Goal: Information Seeking & Learning: Find specific fact

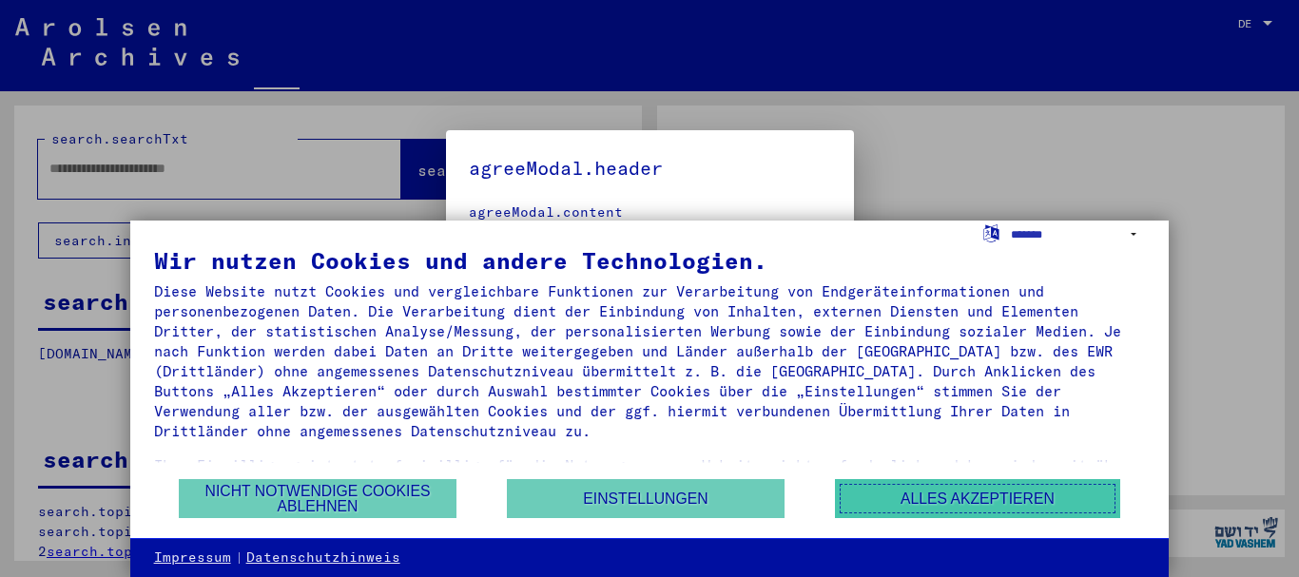
click at [942, 500] on button "Alles akzeptieren" at bounding box center [977, 498] width 285 height 39
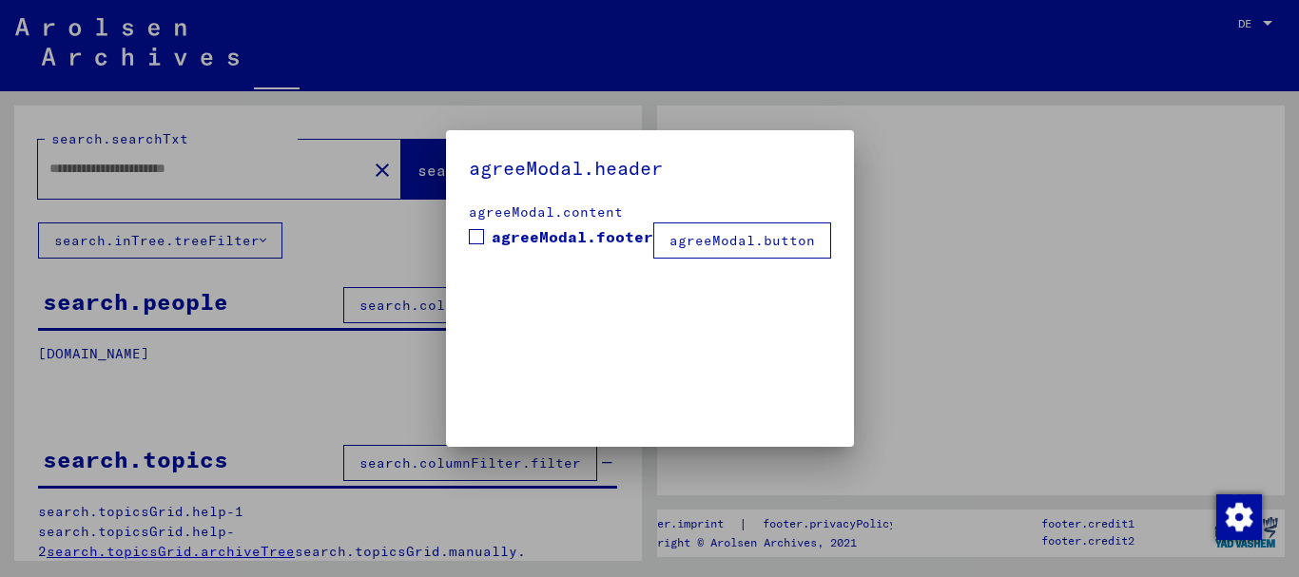
type input "*********"
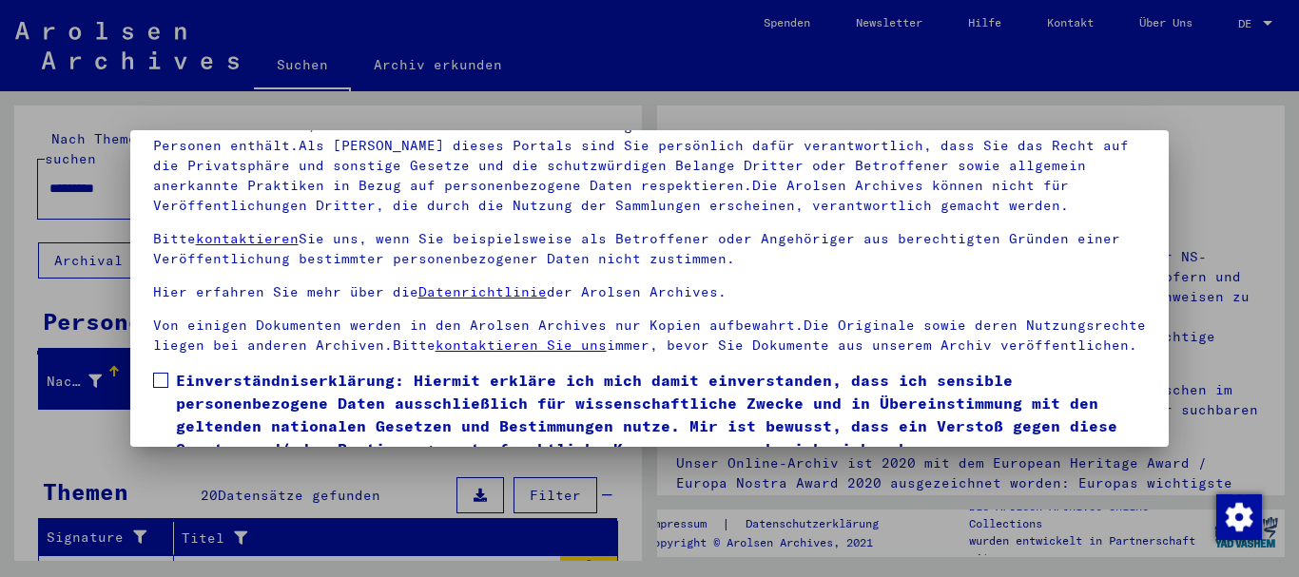
scroll to position [153, 0]
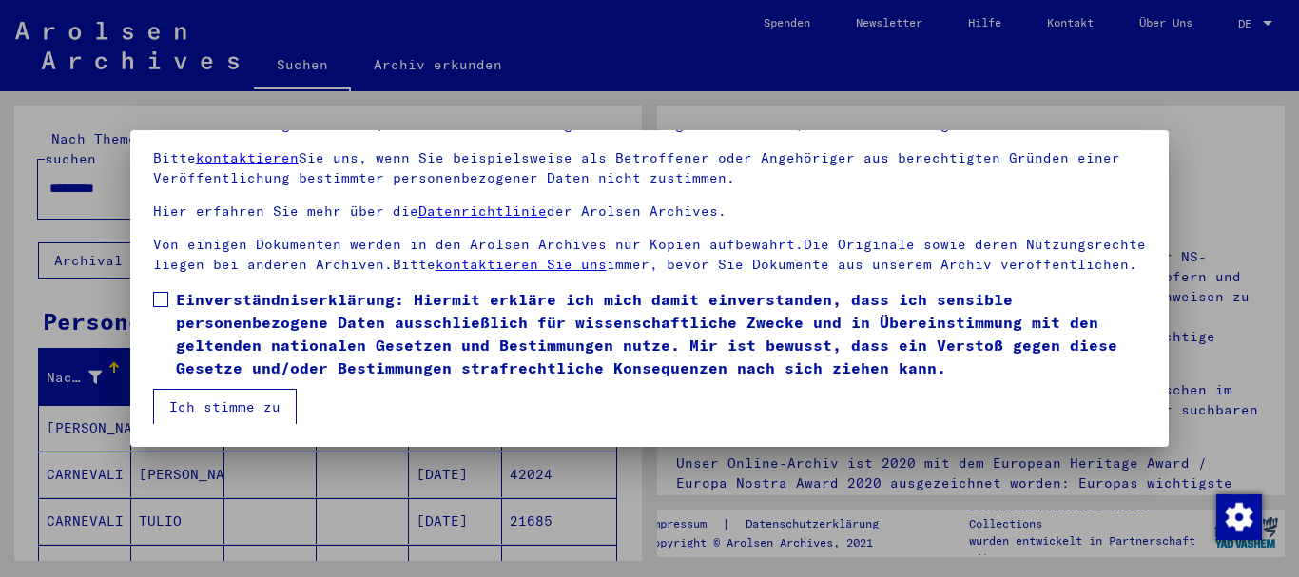
click at [163, 292] on span at bounding box center [160, 299] width 15 height 15
click at [214, 402] on button "Ich stimme zu" at bounding box center [225, 407] width 144 height 36
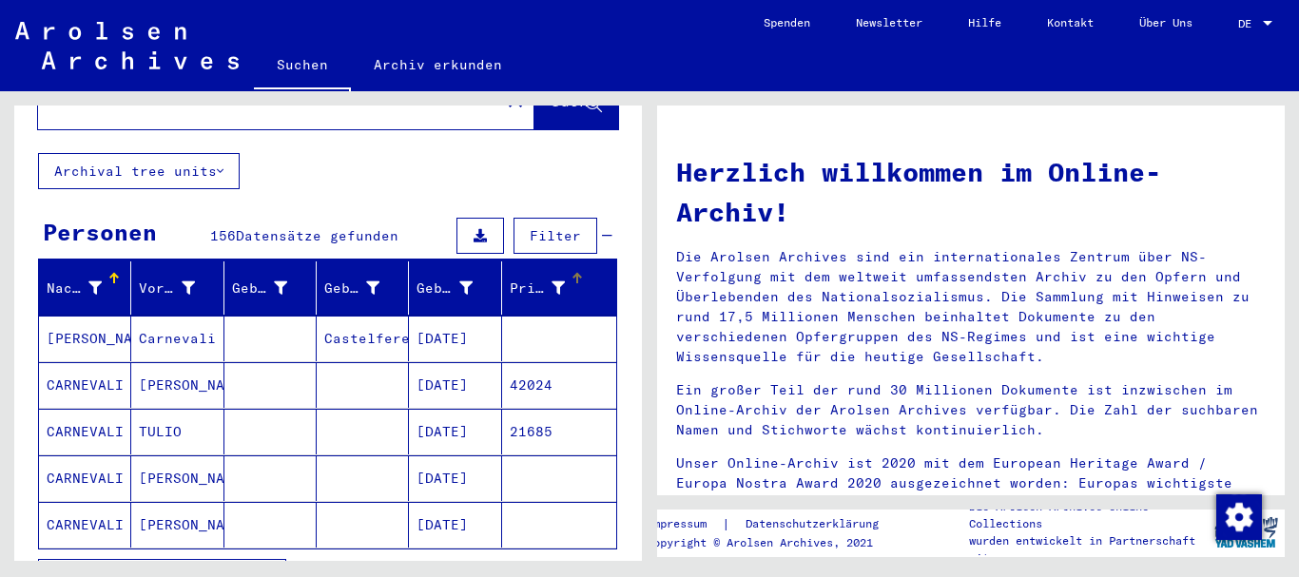
scroll to position [190, 0]
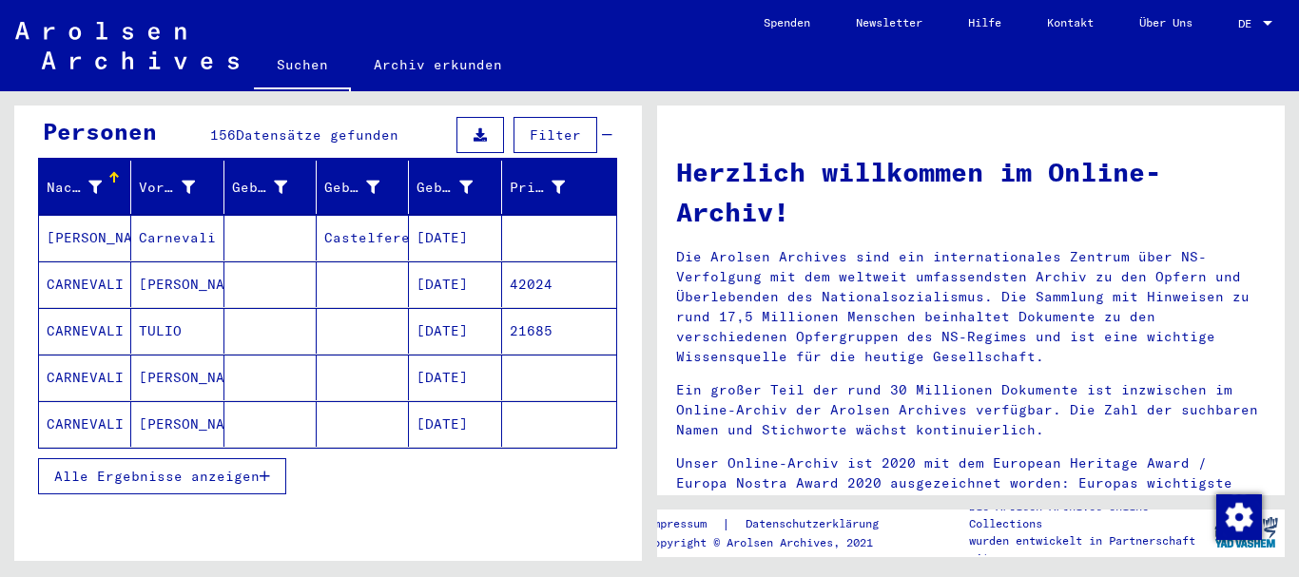
click at [264, 470] on icon "button" at bounding box center [265, 476] width 10 height 13
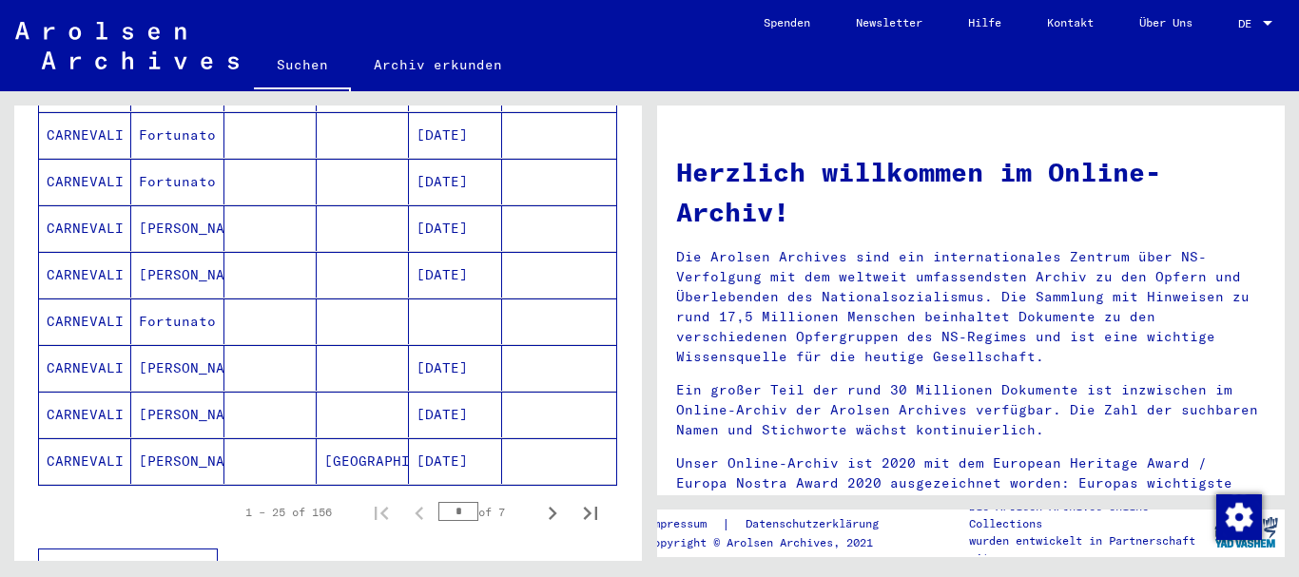
scroll to position [1141, 0]
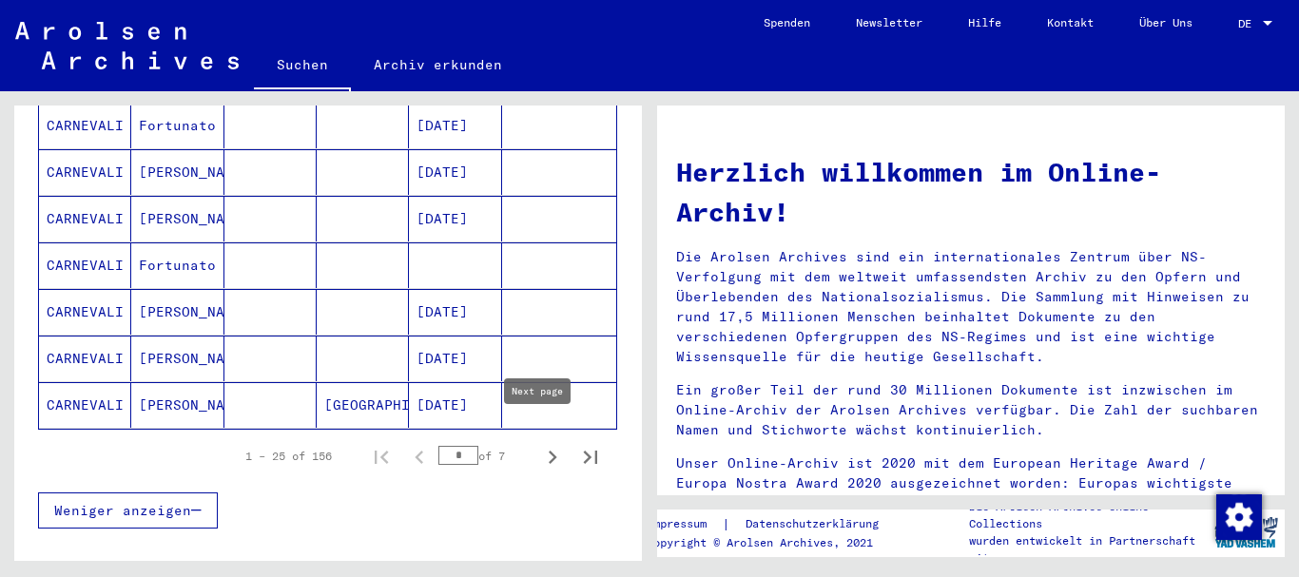
click at [549, 451] on icon "Next page" at bounding box center [553, 457] width 9 height 13
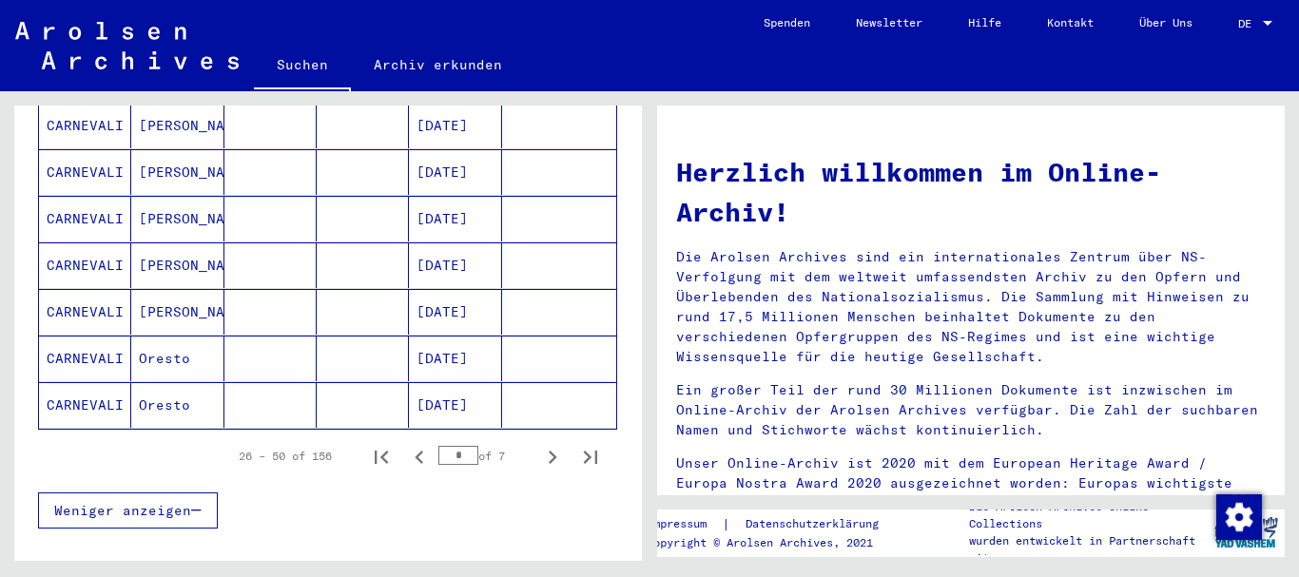
scroll to position [1046, 0]
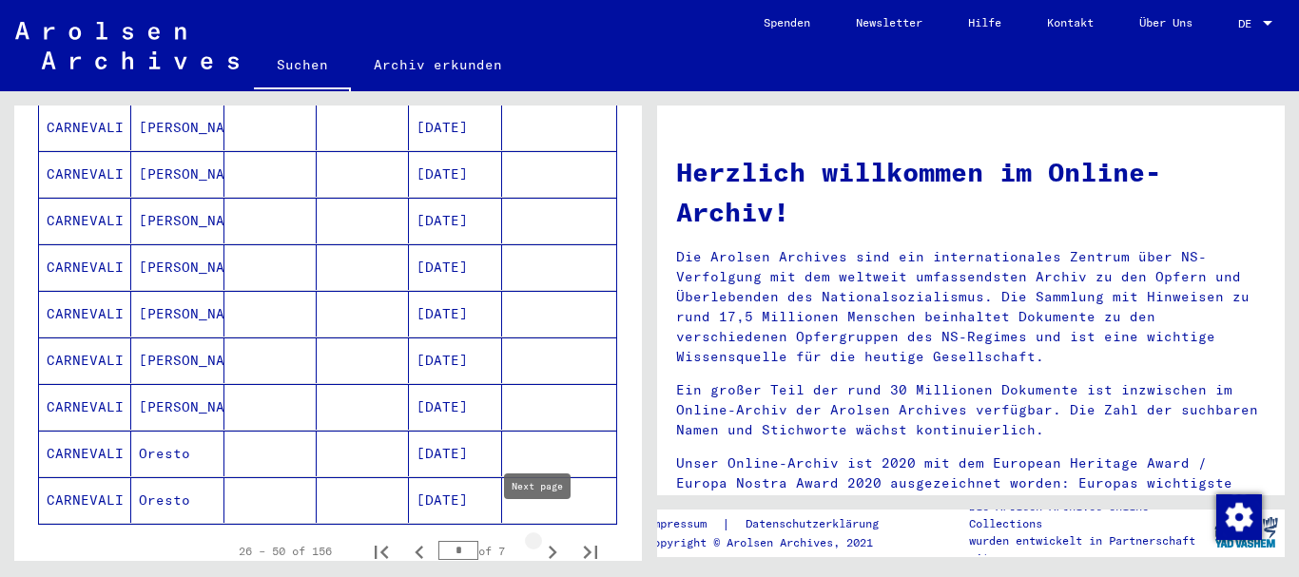
click at [541, 539] on icon "Next page" at bounding box center [552, 552] width 27 height 27
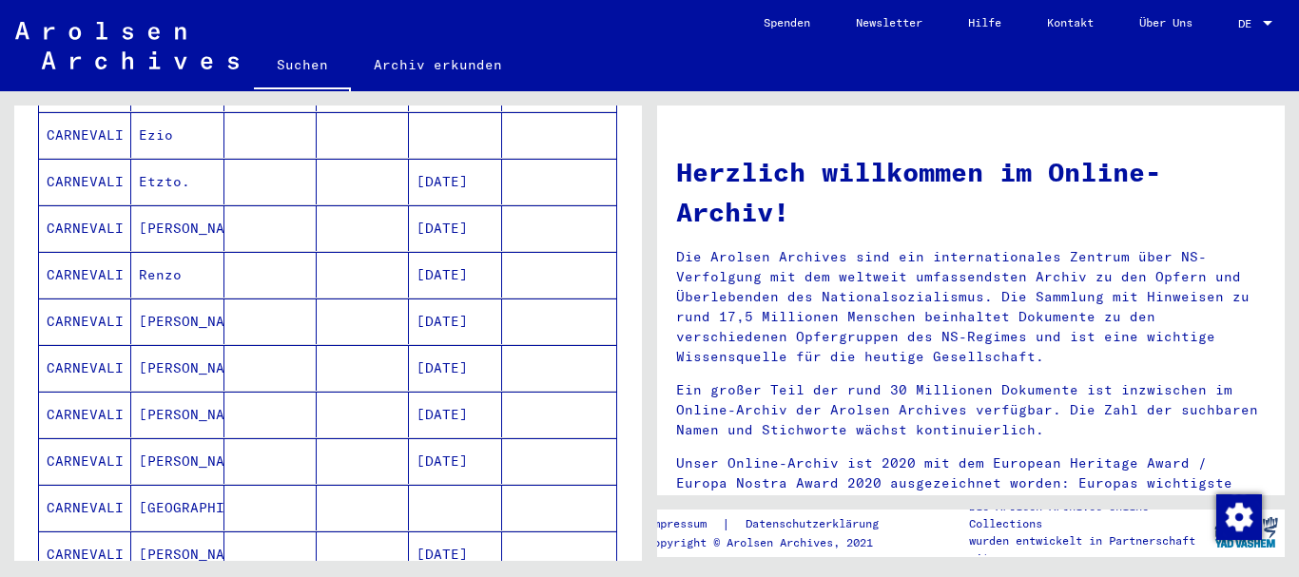
scroll to position [1141, 0]
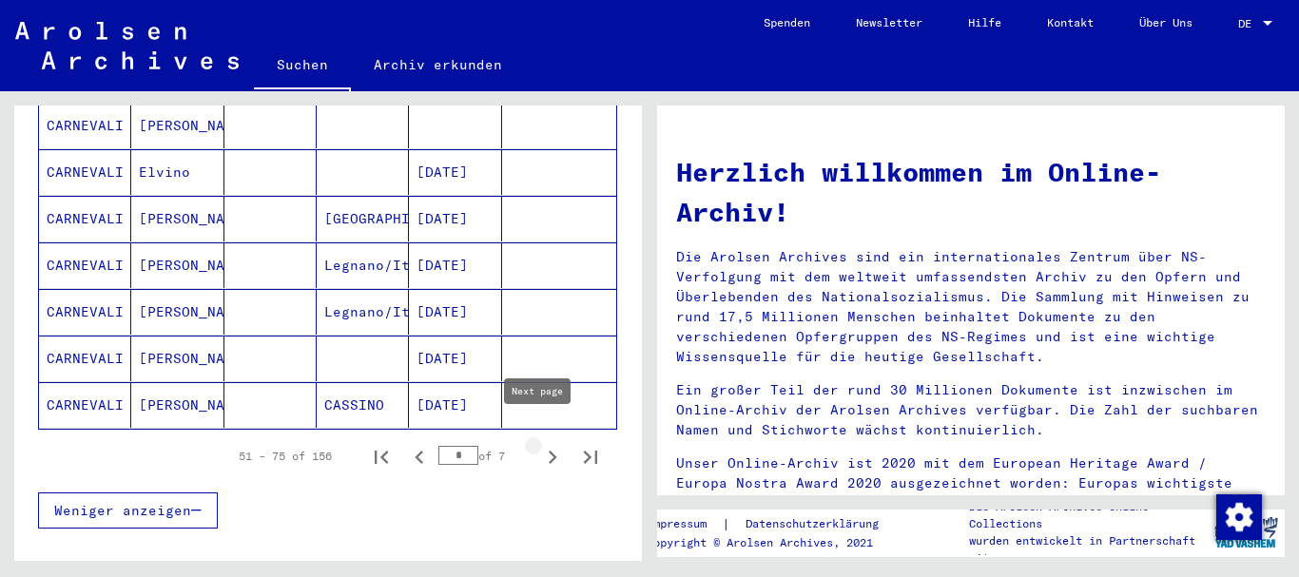
click at [539, 444] on icon "Next page" at bounding box center [552, 457] width 27 height 27
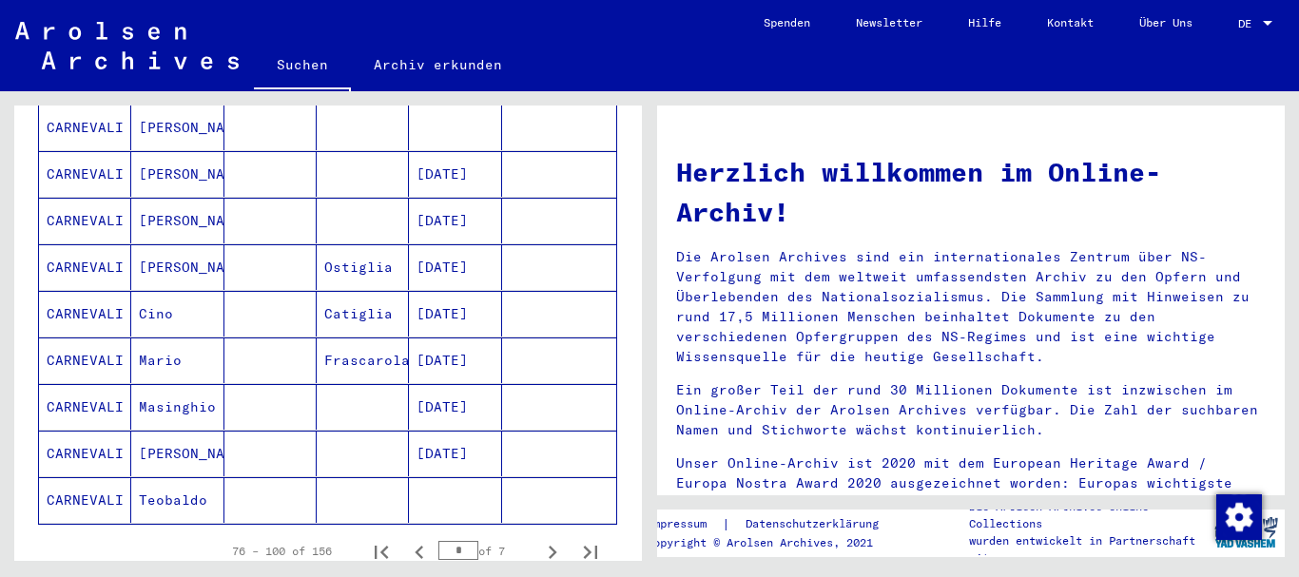
scroll to position [1331, 0]
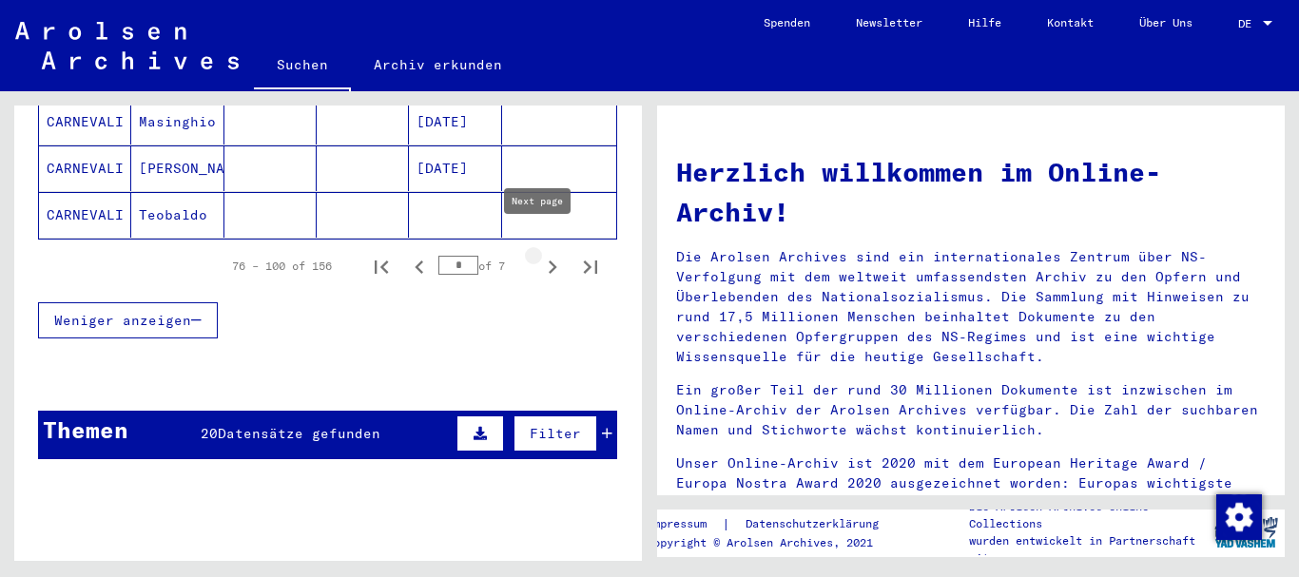
click at [549, 260] on icon "Next page" at bounding box center [553, 266] width 9 height 13
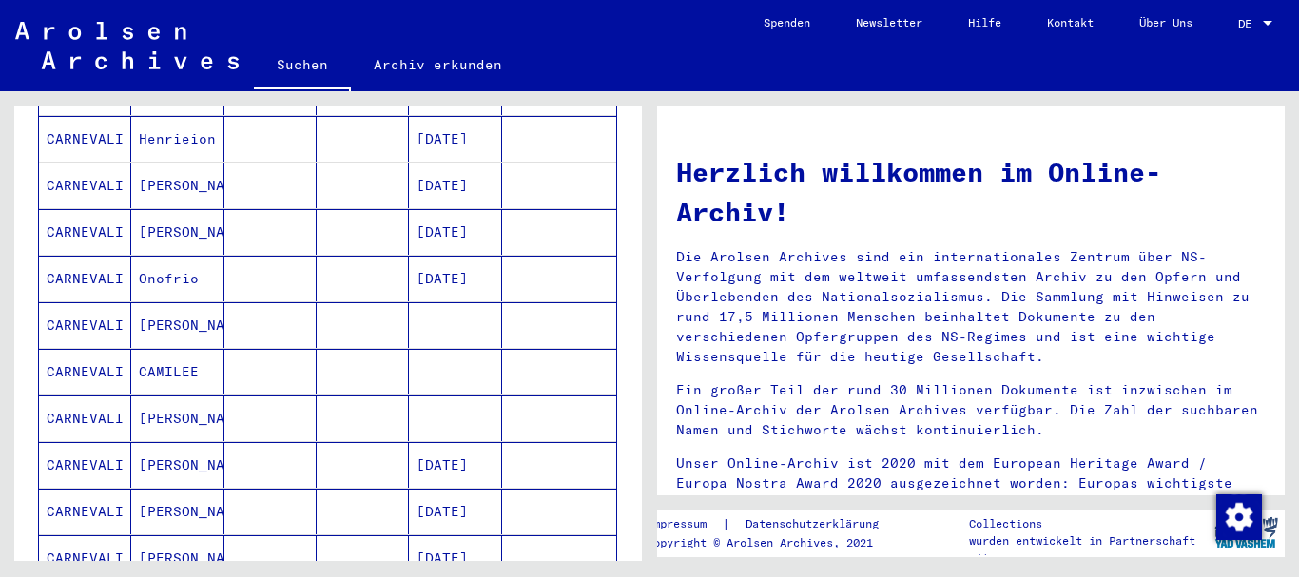
scroll to position [380, 0]
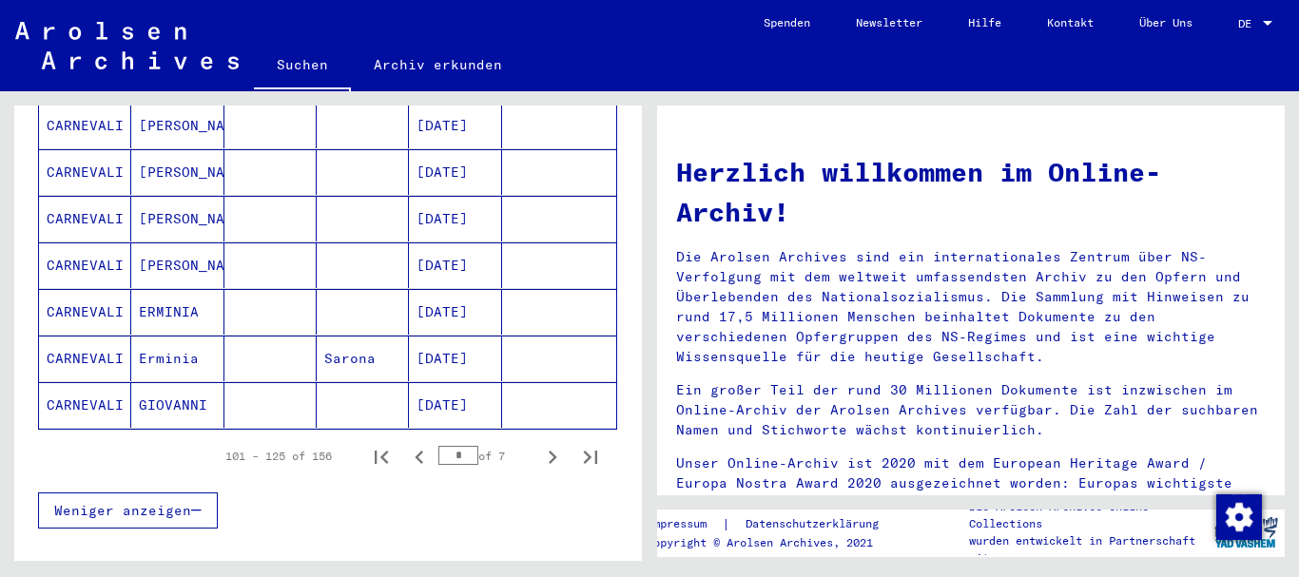
click at [192, 382] on mat-cell "GIOVANNI" at bounding box center [177, 405] width 92 height 46
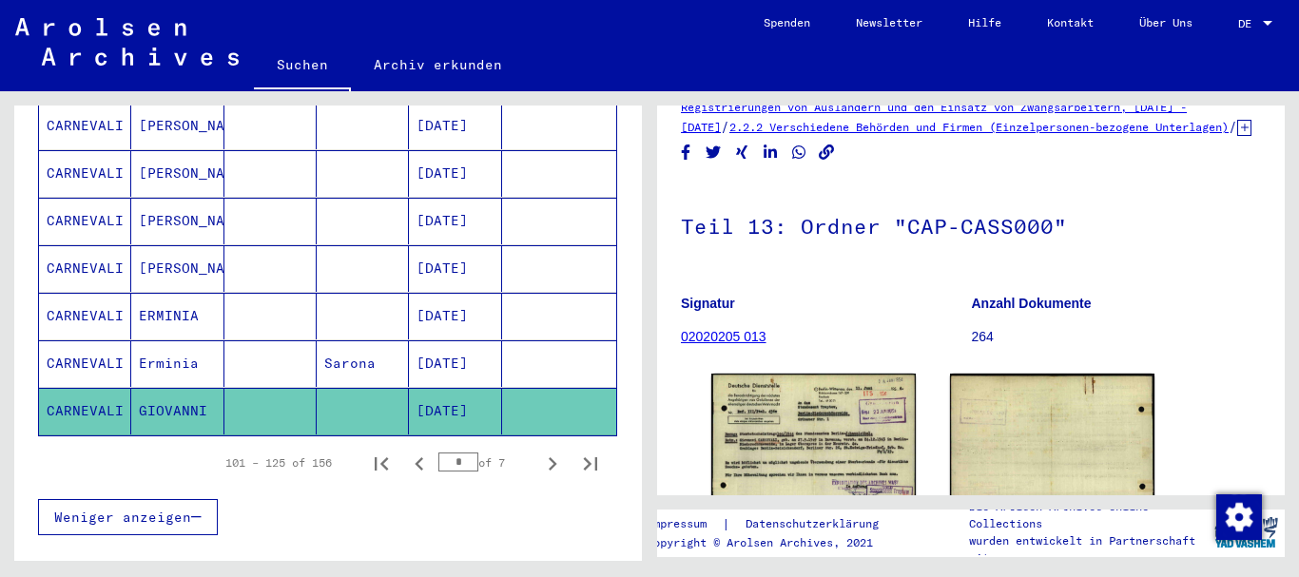
scroll to position [190, 0]
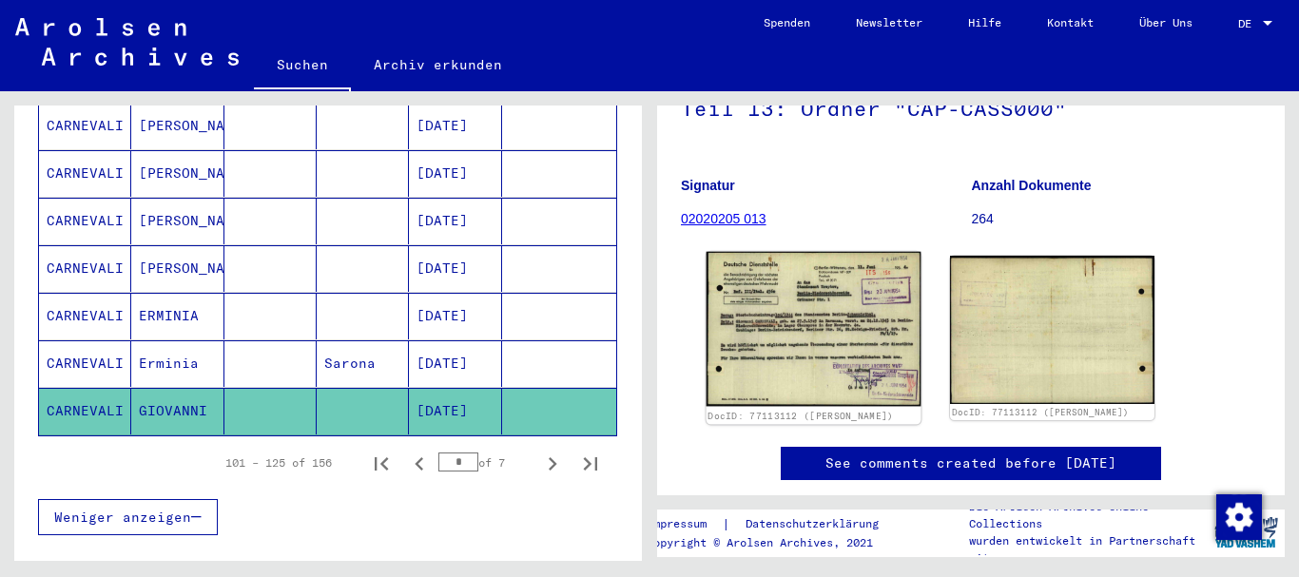
click at [838, 318] on img at bounding box center [813, 329] width 215 height 154
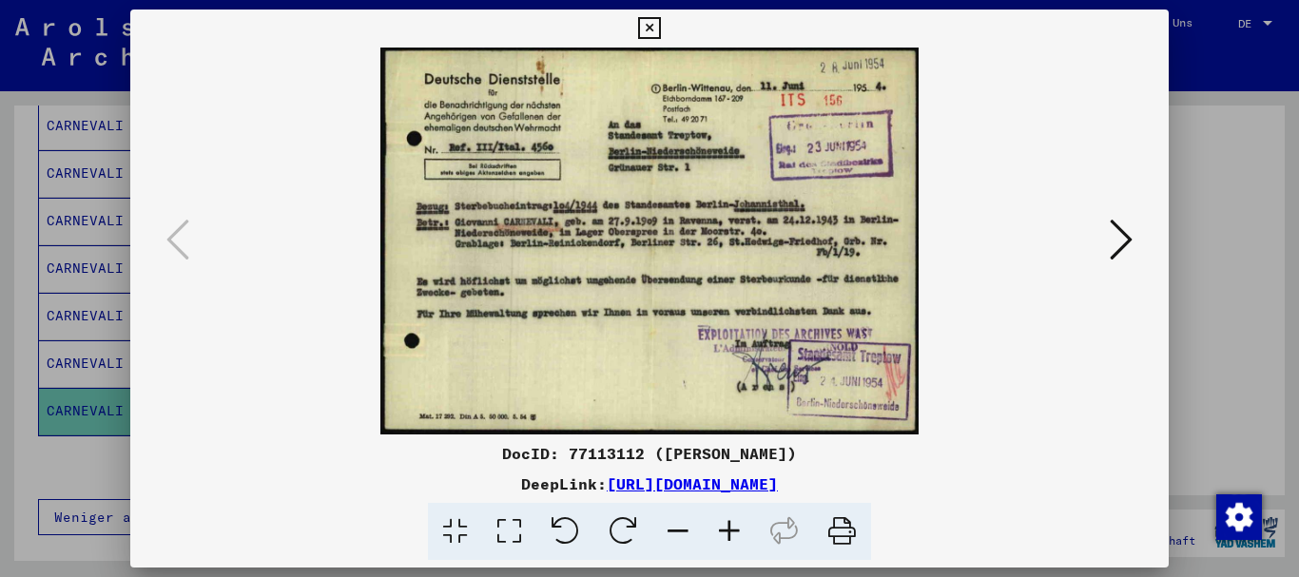
click at [725, 523] on icon at bounding box center [729, 532] width 51 height 58
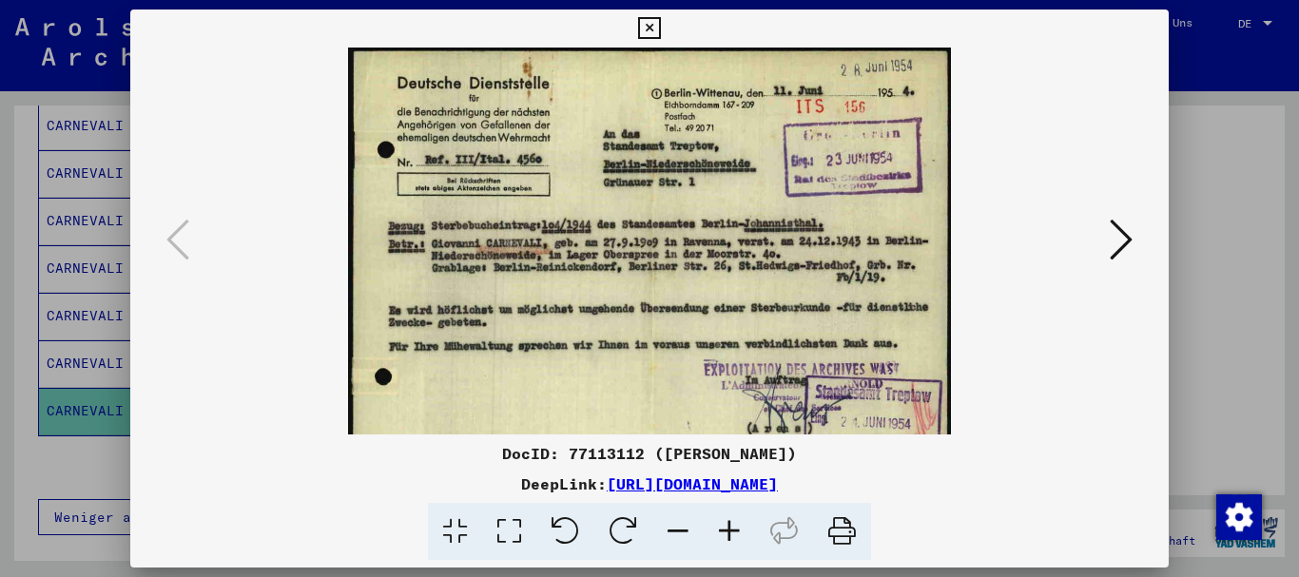
click at [725, 523] on icon at bounding box center [729, 532] width 51 height 58
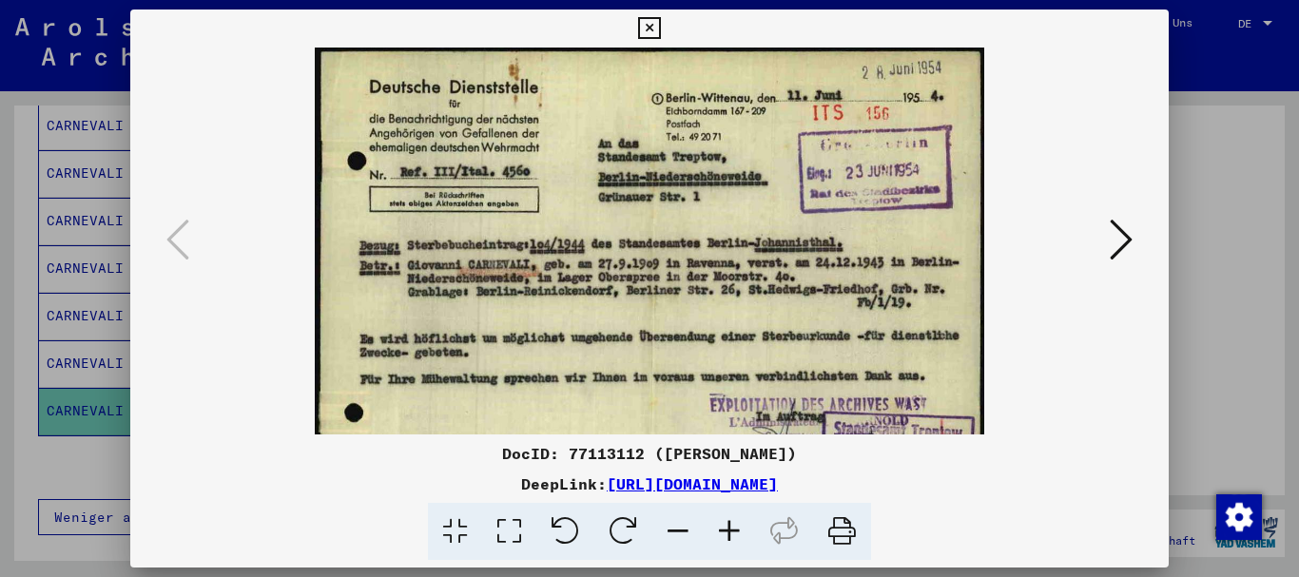
click at [725, 523] on icon at bounding box center [729, 532] width 51 height 58
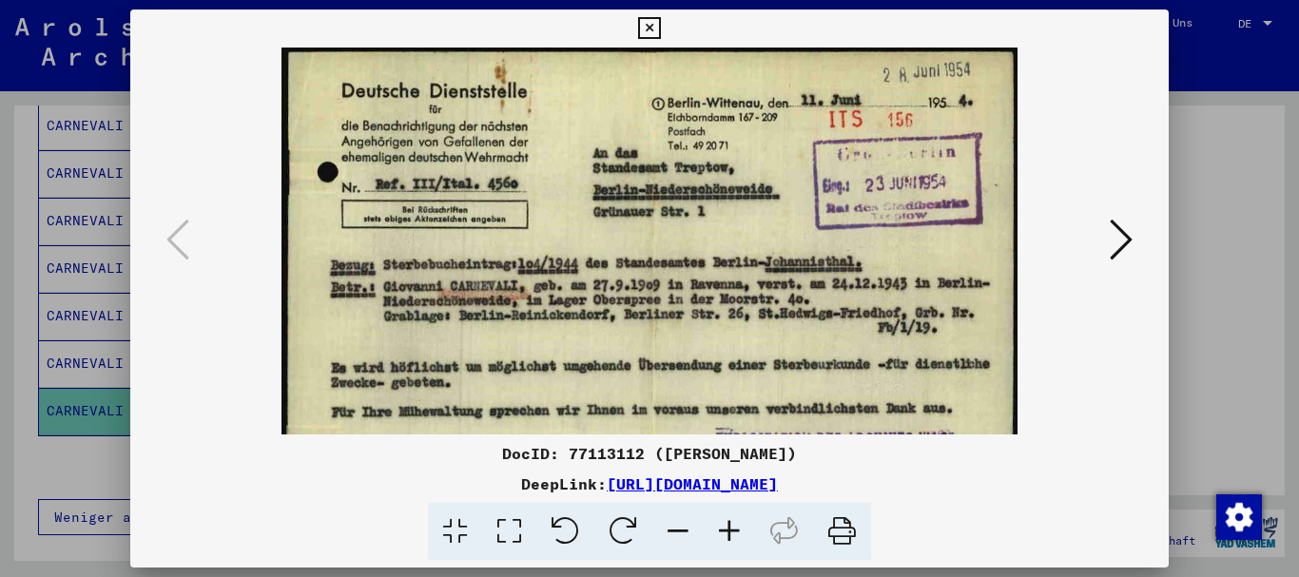
click at [725, 523] on icon at bounding box center [729, 532] width 51 height 58
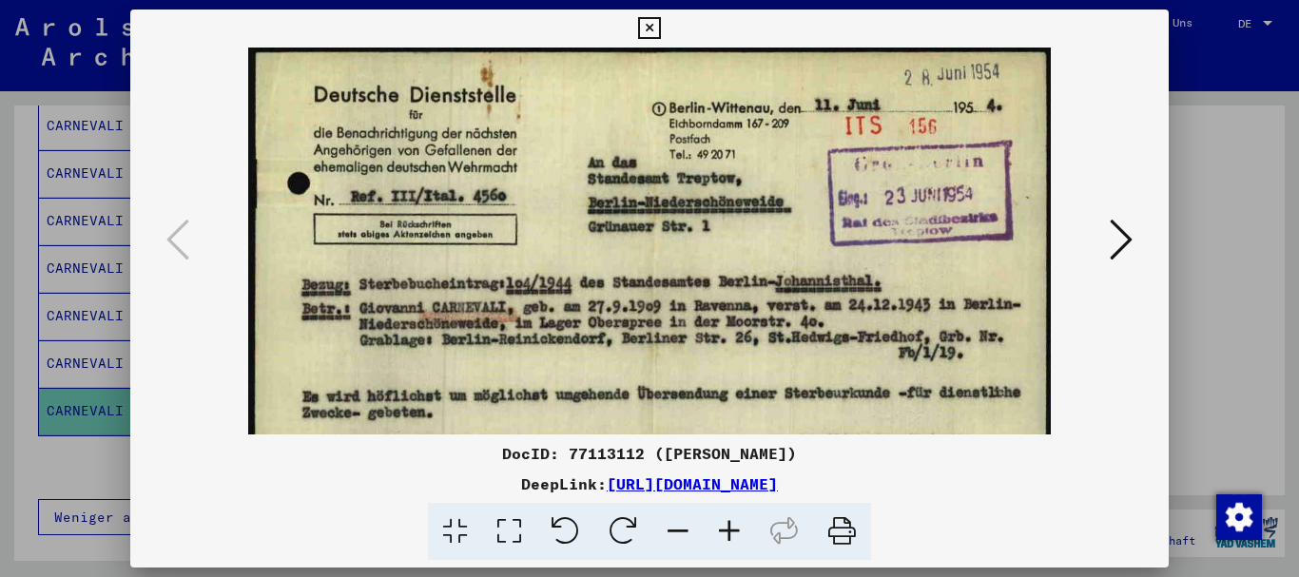
click at [1121, 242] on icon at bounding box center [1120, 240] width 23 height 46
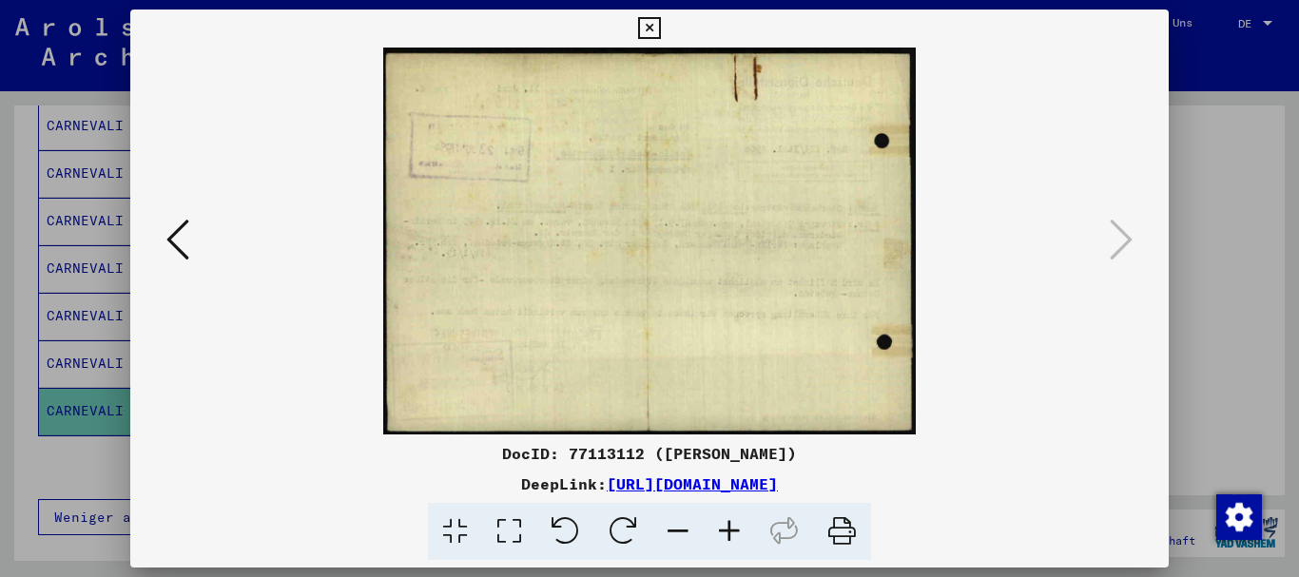
click at [645, 26] on icon at bounding box center [649, 28] width 22 height 23
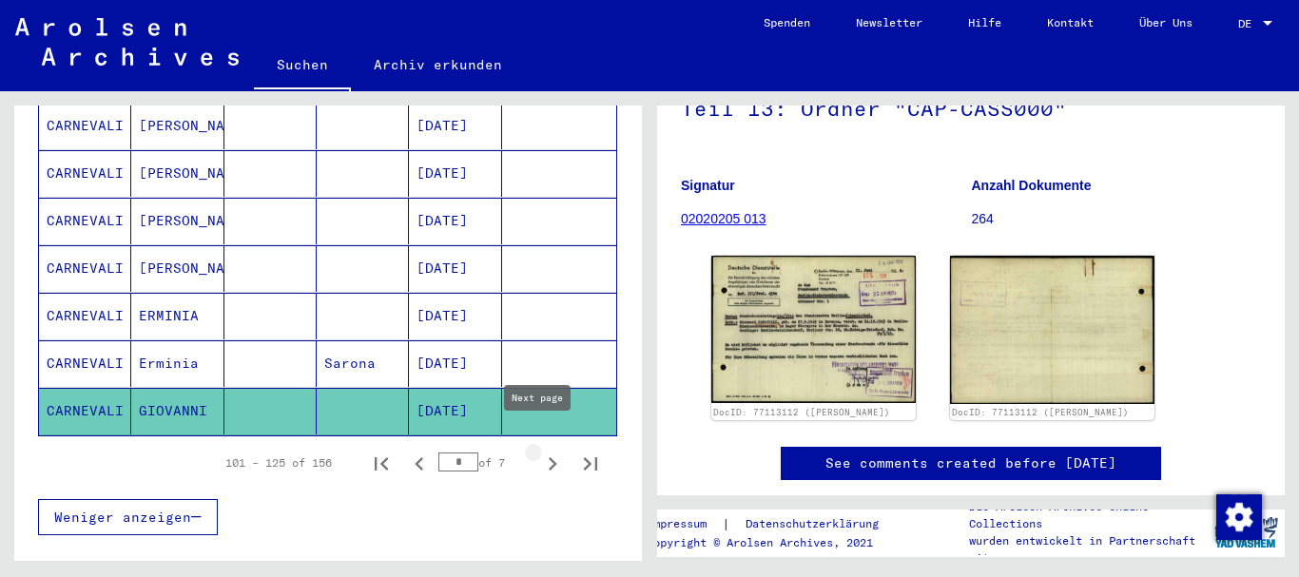
click at [539, 451] on icon "Next page" at bounding box center [552, 464] width 27 height 27
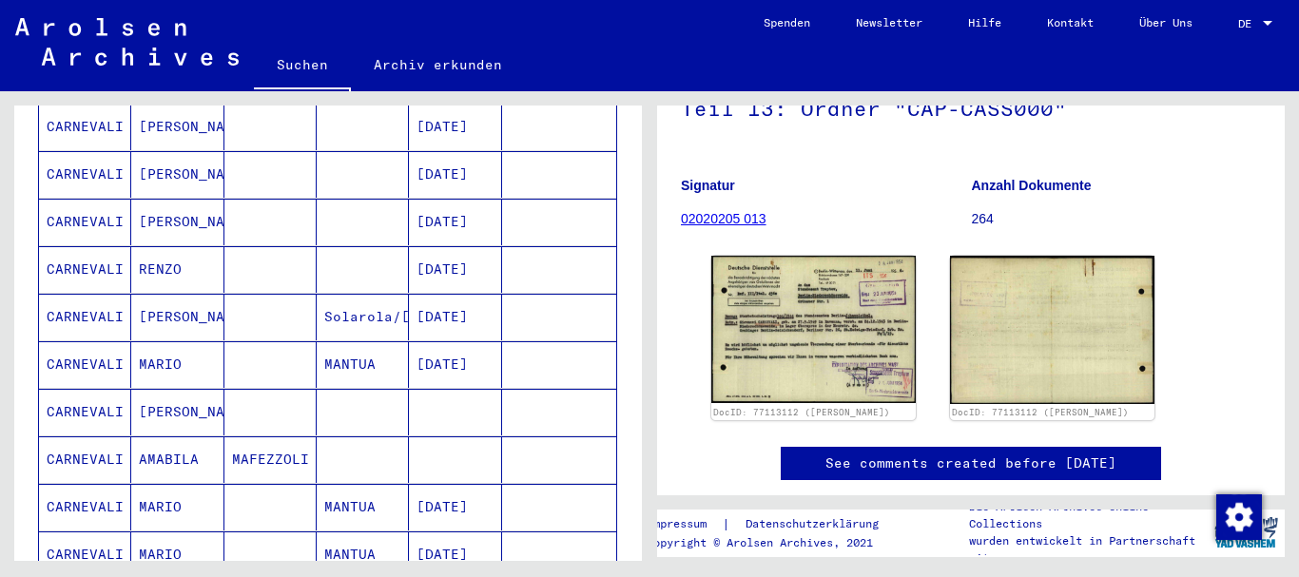
scroll to position [302, 0]
click at [177, 293] on mat-cell "[PERSON_NAME]" at bounding box center [177, 316] width 92 height 47
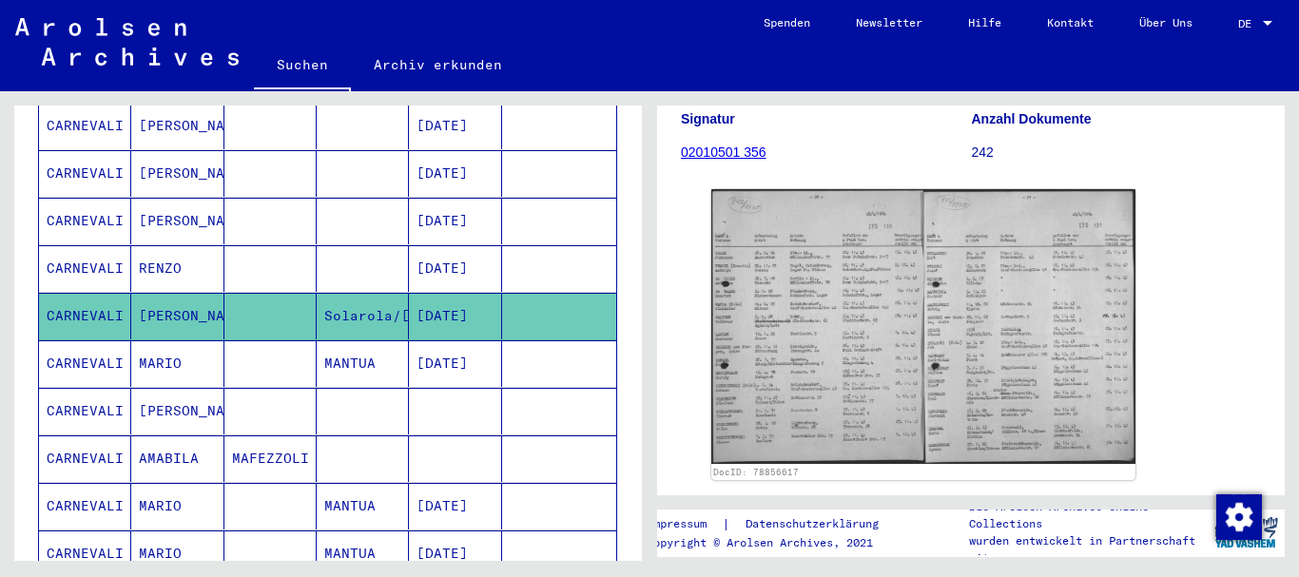
scroll to position [285, 0]
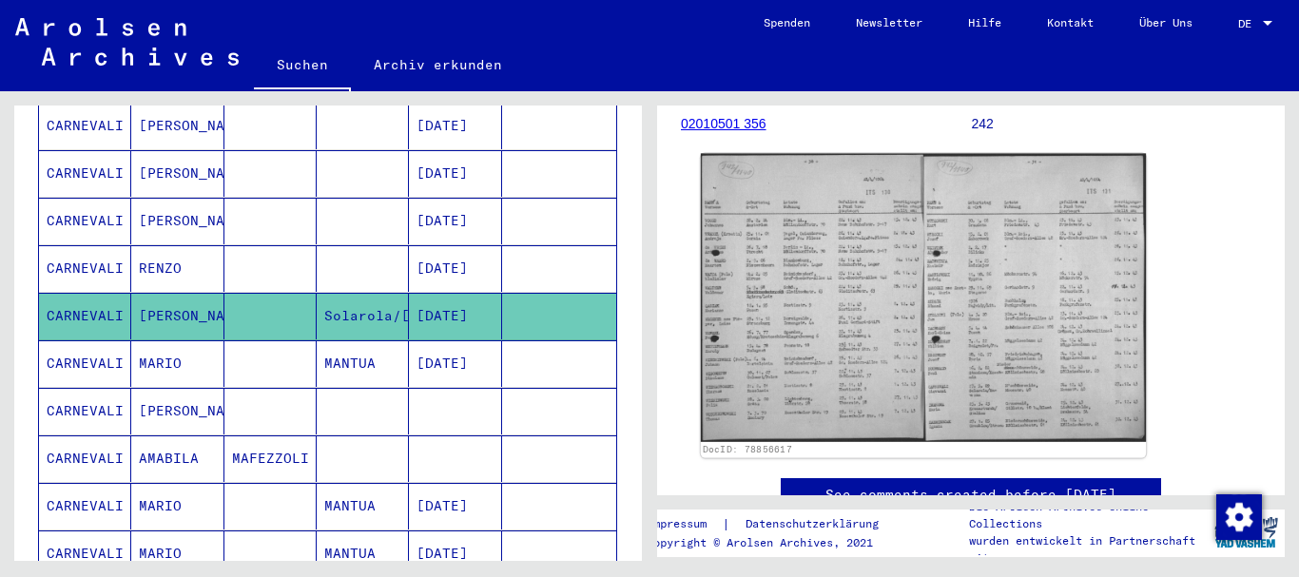
click at [914, 240] on img at bounding box center [923, 298] width 445 height 288
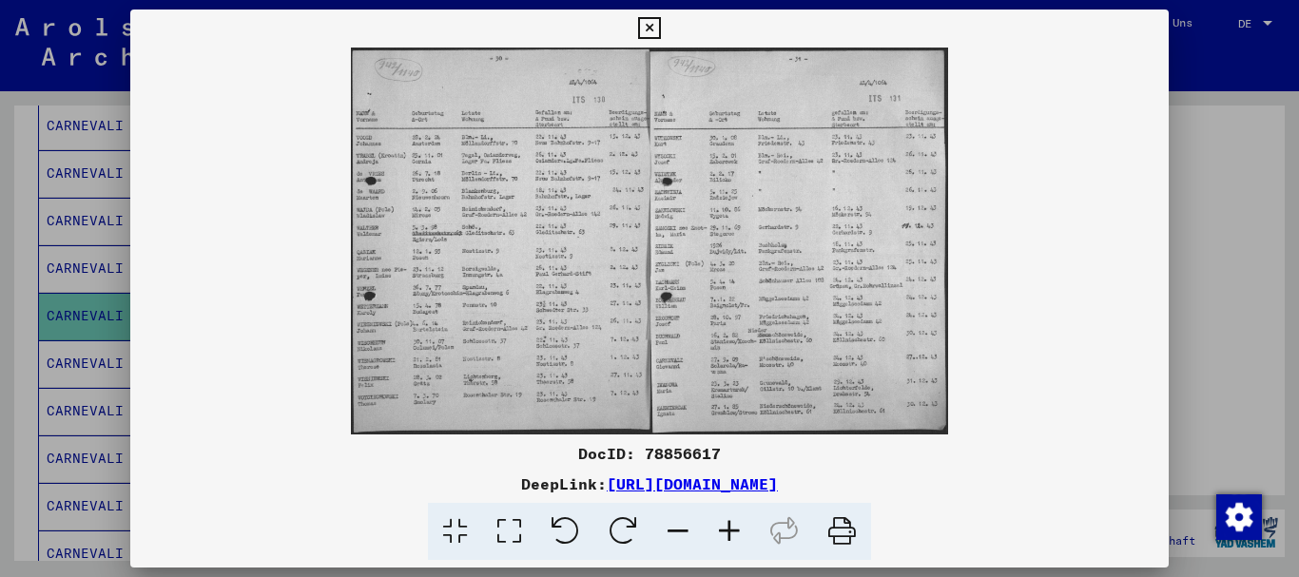
click at [722, 525] on icon at bounding box center [729, 532] width 51 height 58
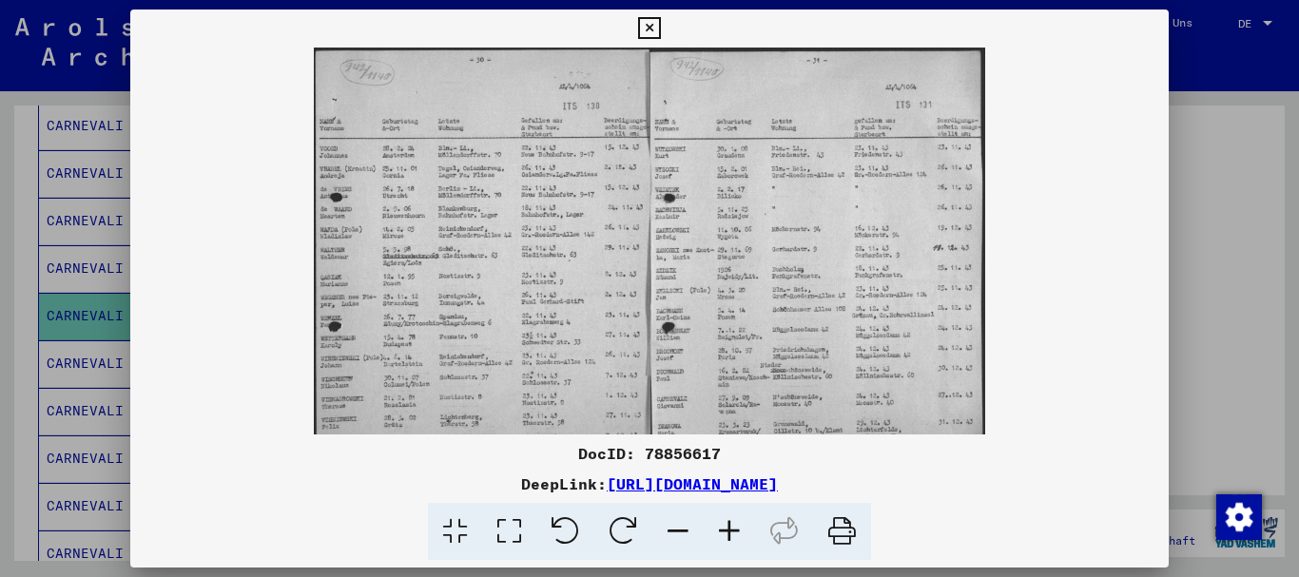
click at [722, 525] on icon at bounding box center [729, 532] width 51 height 58
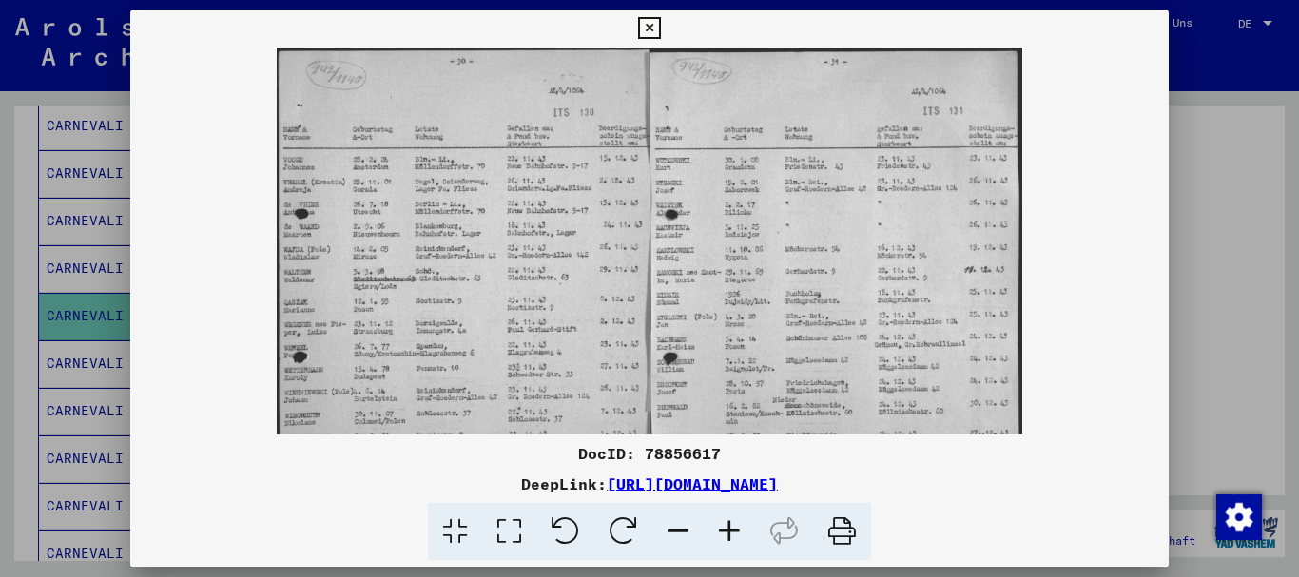
click at [722, 525] on icon at bounding box center [729, 532] width 51 height 58
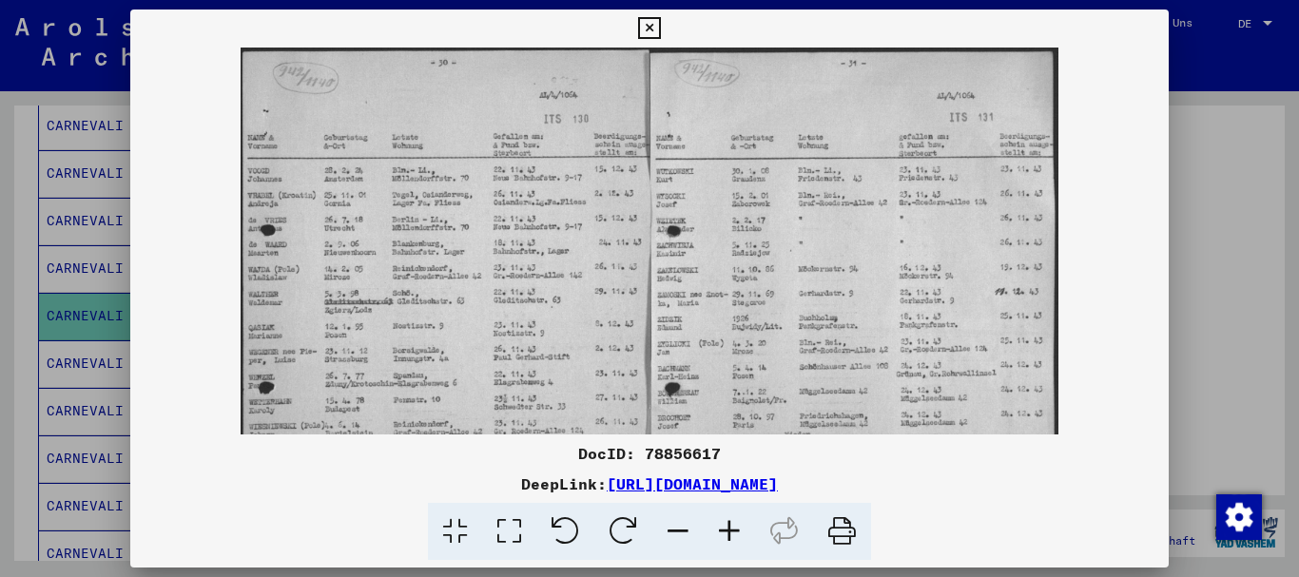
click at [722, 525] on icon at bounding box center [729, 532] width 51 height 58
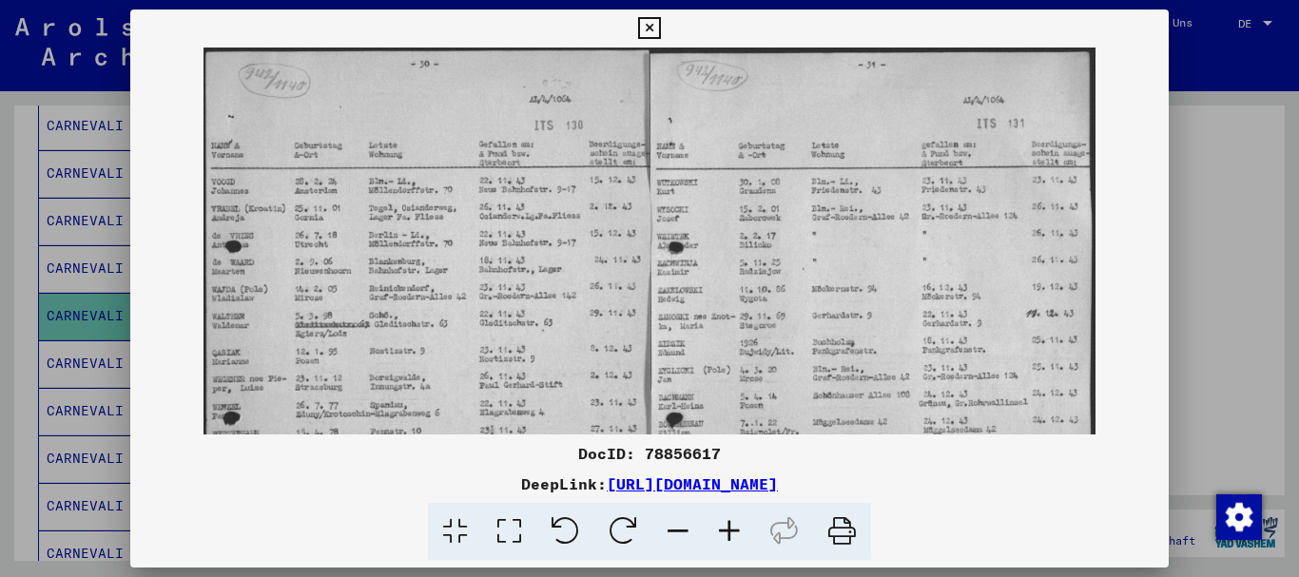
click at [722, 525] on icon at bounding box center [729, 532] width 51 height 58
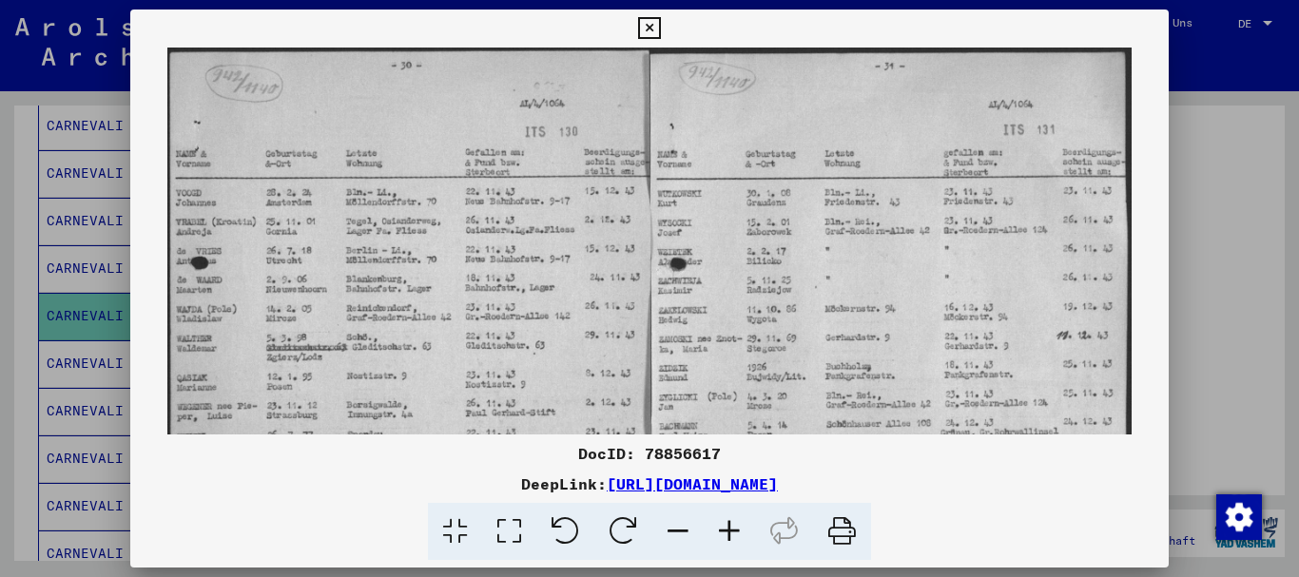
click at [722, 525] on icon at bounding box center [729, 532] width 51 height 58
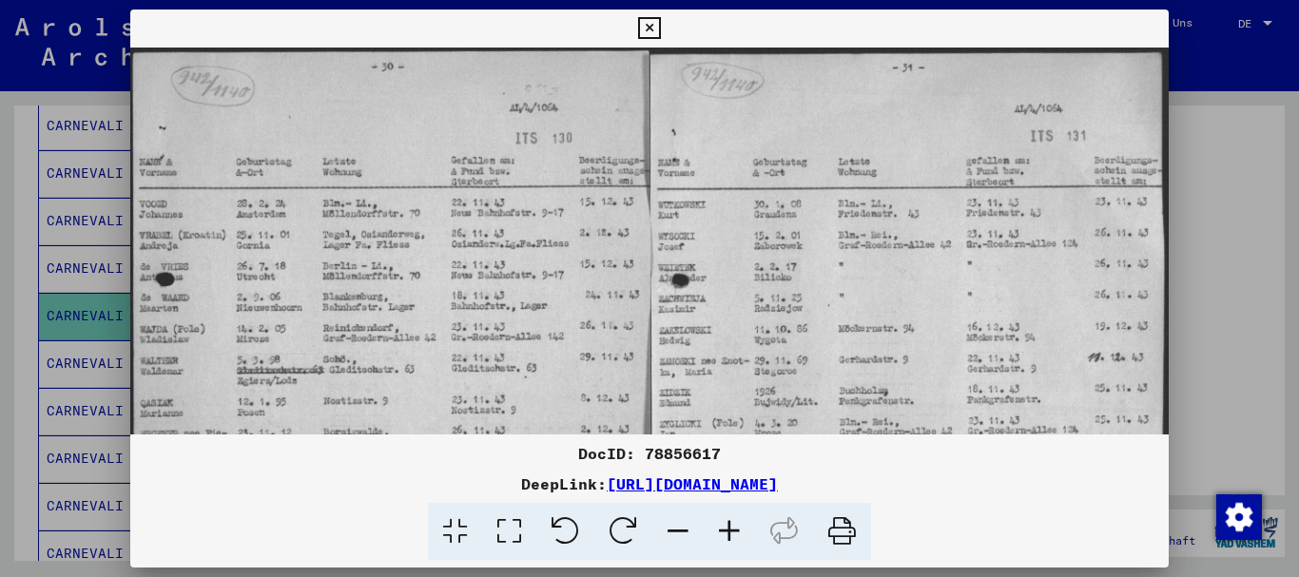
click at [722, 525] on icon at bounding box center [729, 532] width 51 height 58
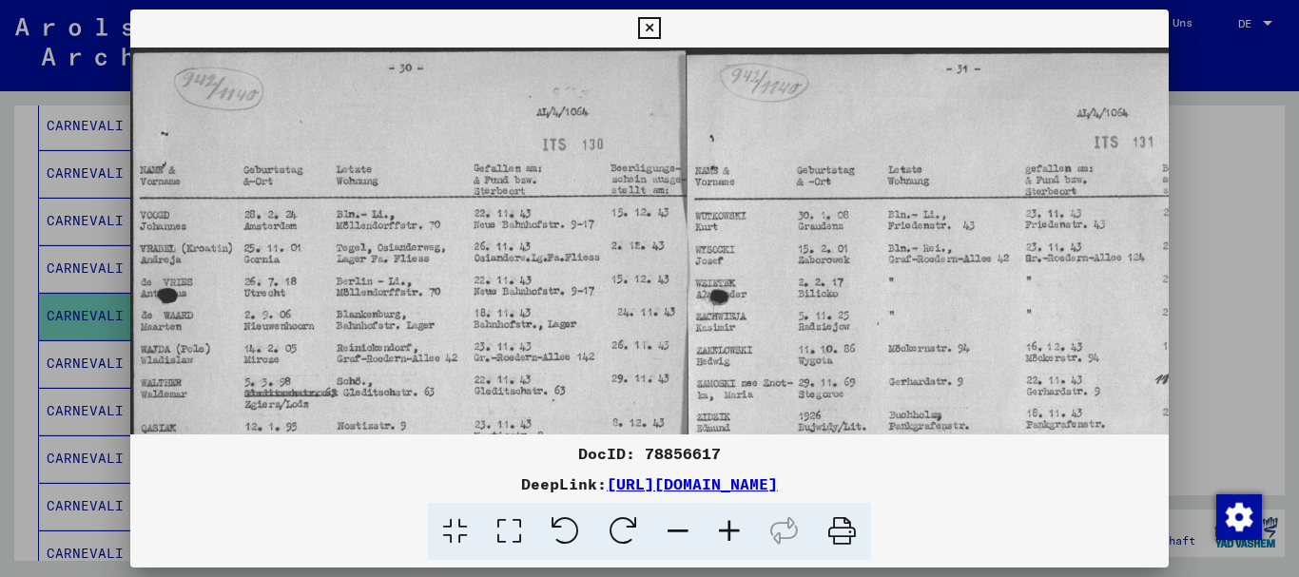
click at [722, 525] on icon at bounding box center [729, 532] width 51 height 58
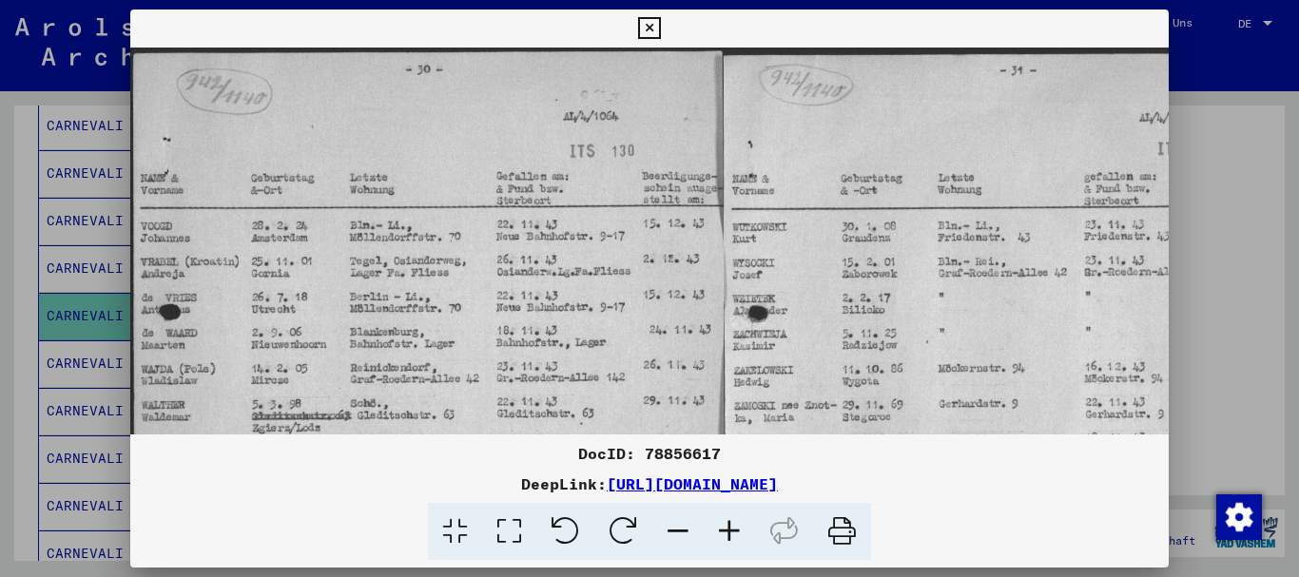
click at [722, 525] on icon at bounding box center [729, 532] width 51 height 58
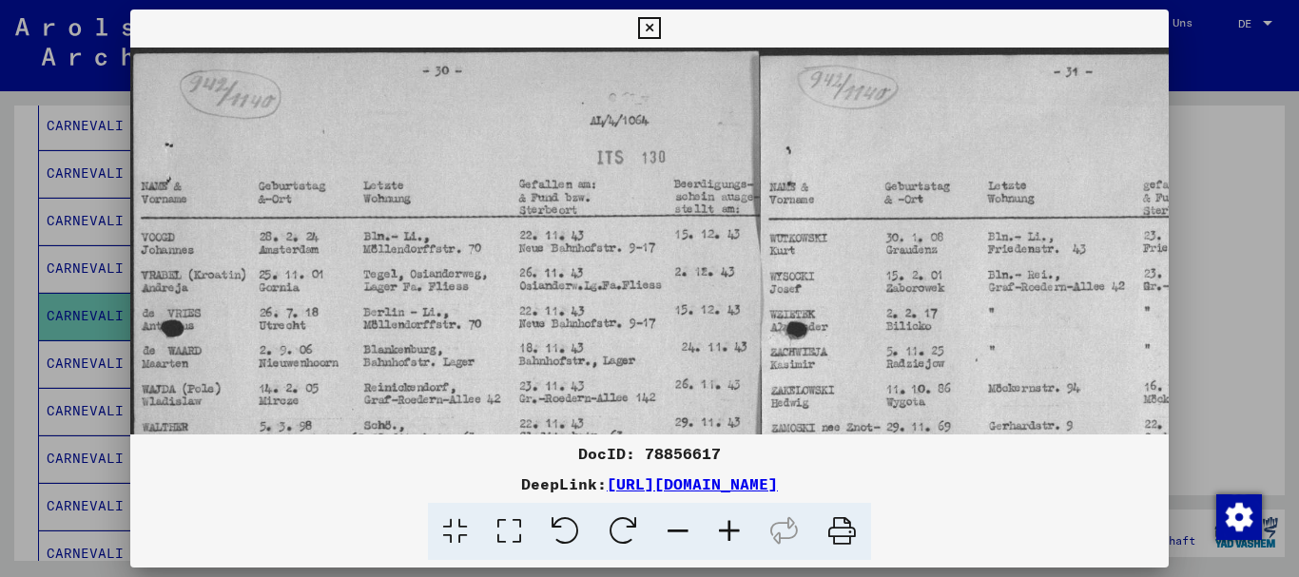
scroll to position [222, 0]
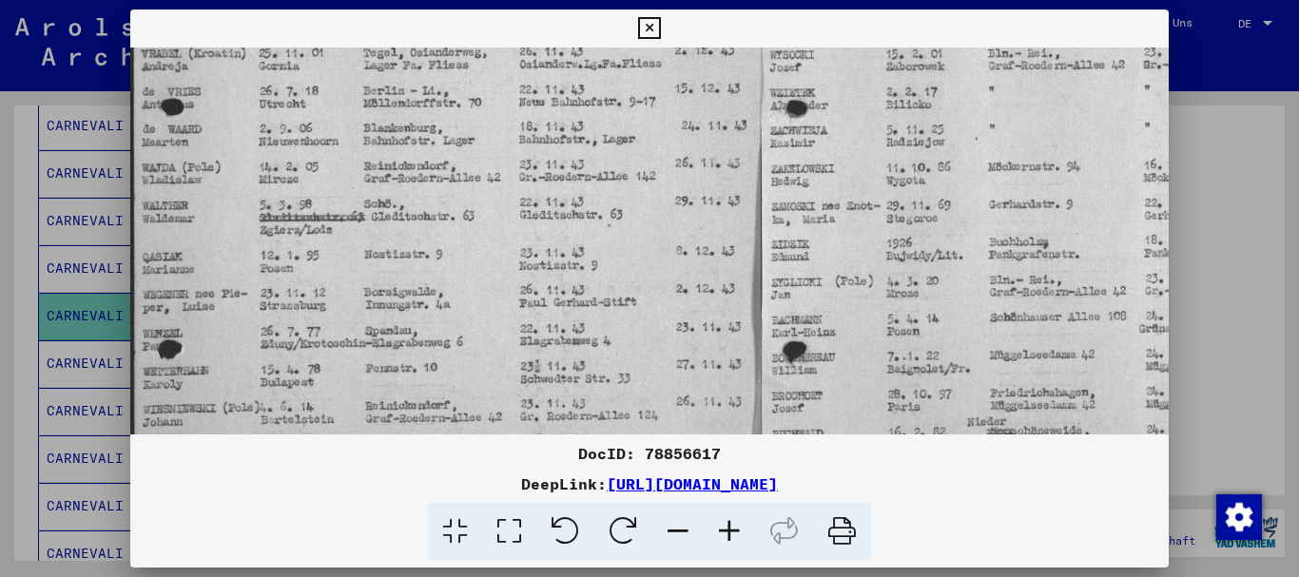
drag, startPoint x: 894, startPoint y: 337, endPoint x: 926, endPoint y: 115, distance: 223.9
click at [926, 115] on img at bounding box center [759, 233] width 1259 height 815
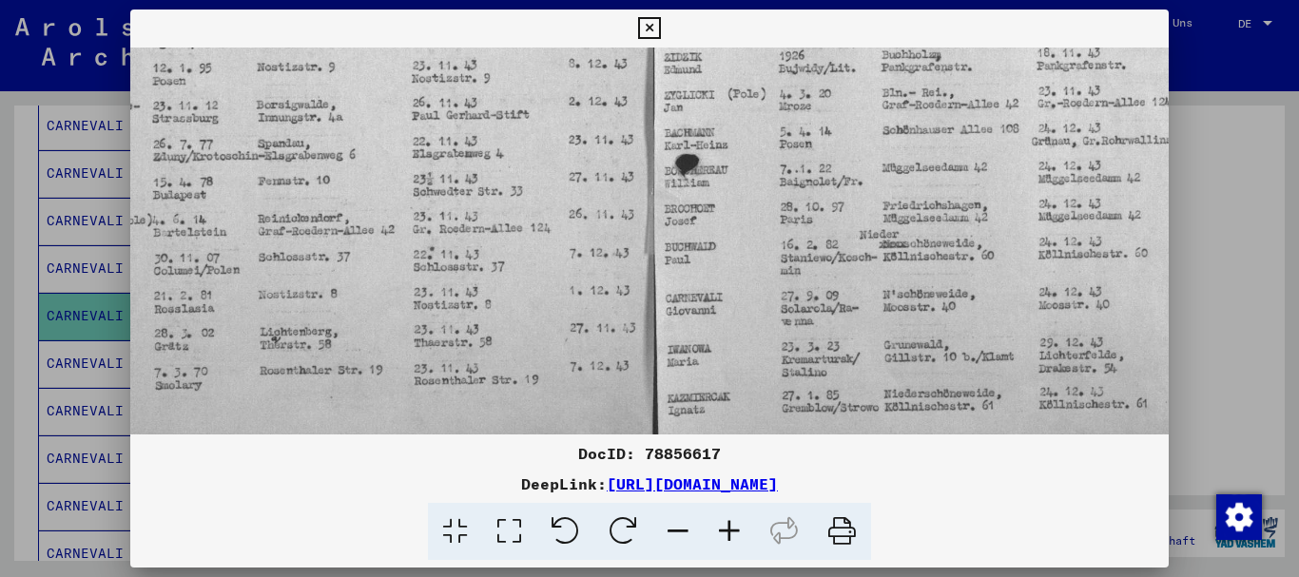
scroll to position [409, 114]
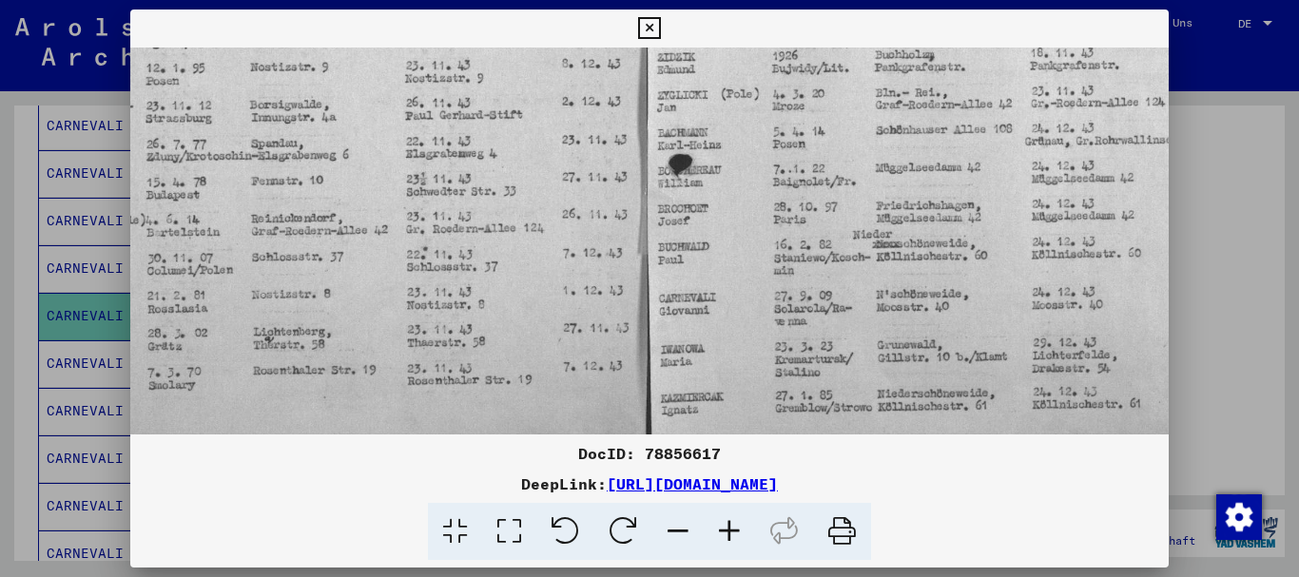
drag, startPoint x: 911, startPoint y: 318, endPoint x: 843, endPoint y: 112, distance: 217.1
click at [843, 112] on img at bounding box center [645, 46] width 1259 height 815
click at [654, 27] on icon at bounding box center [649, 28] width 22 height 23
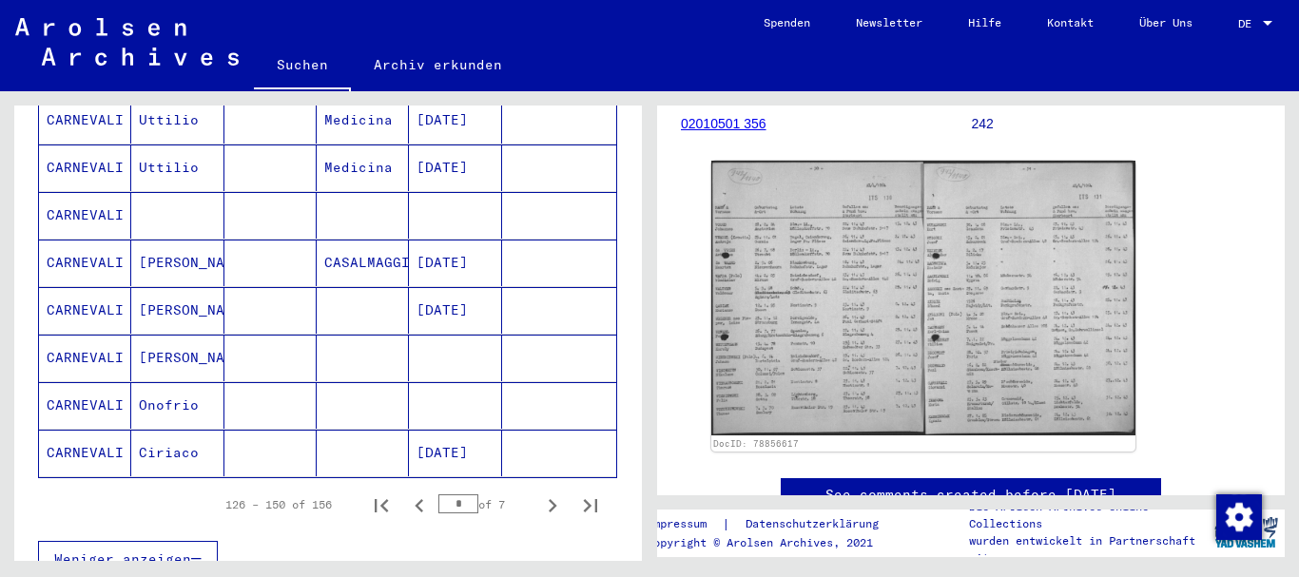
scroll to position [1158, 0]
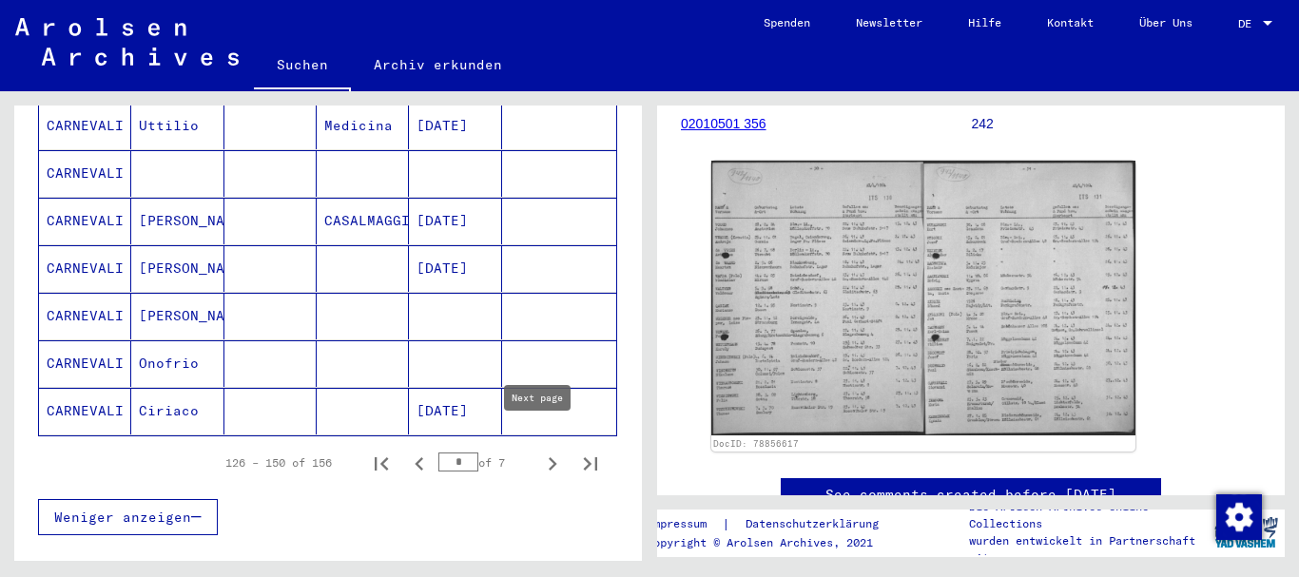
click at [542, 451] on icon "Next page" at bounding box center [552, 464] width 27 height 27
type input "*"
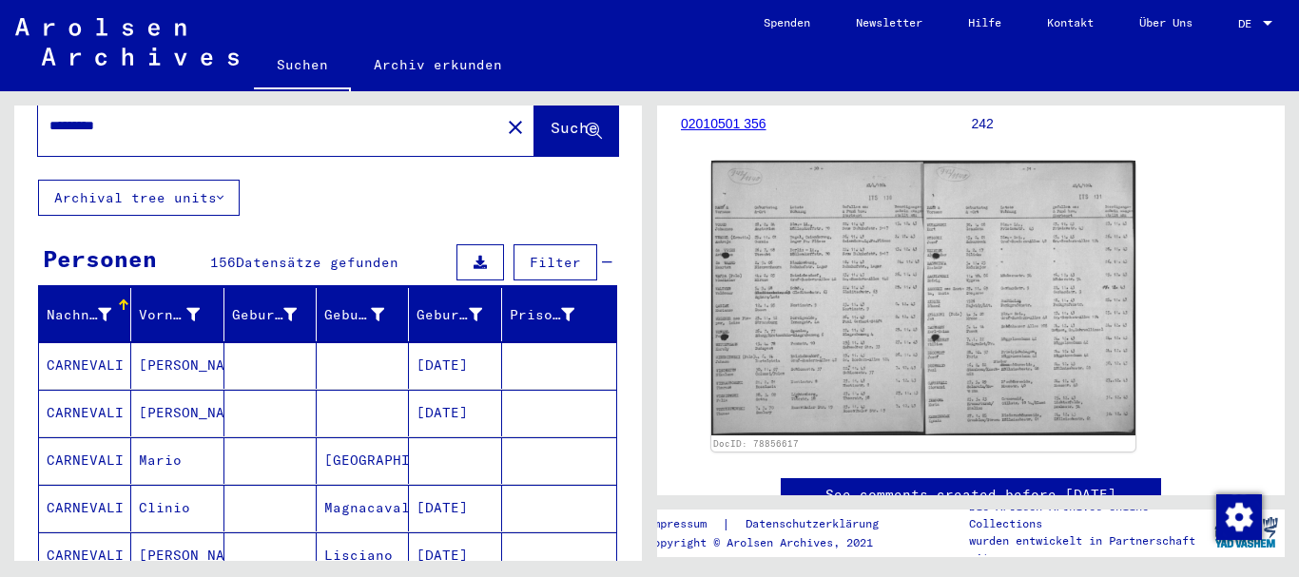
scroll to position [0, 0]
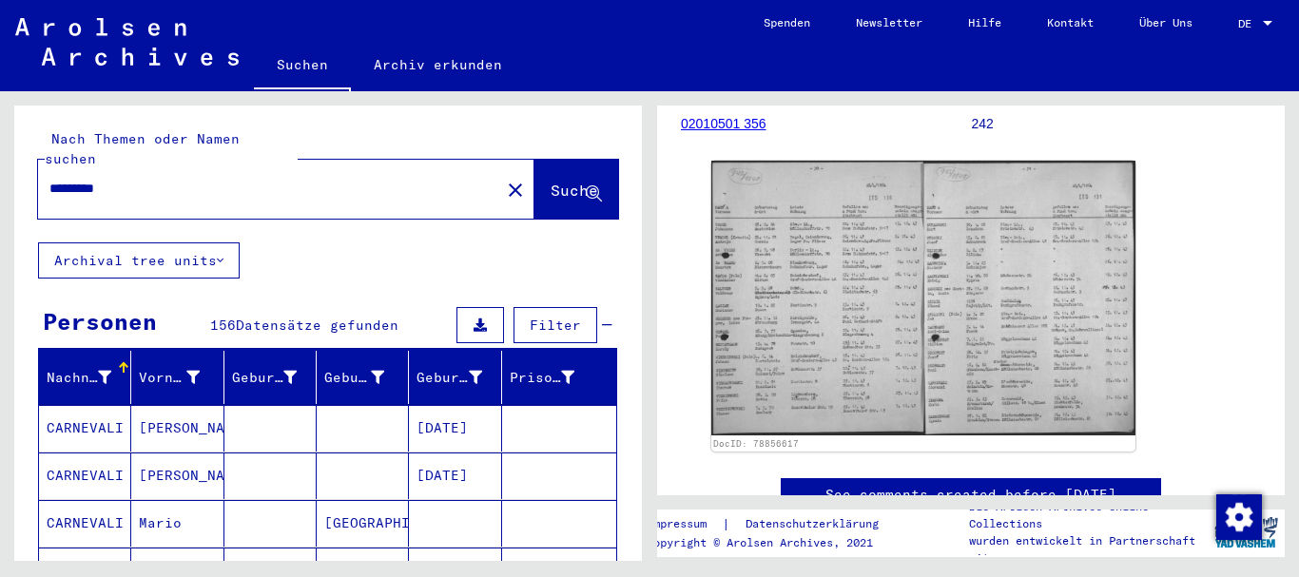
drag, startPoint x: 125, startPoint y: 169, endPoint x: 134, endPoint y: 173, distance: 10.2
click at [131, 179] on input "*********" at bounding box center [268, 189] width 439 height 20
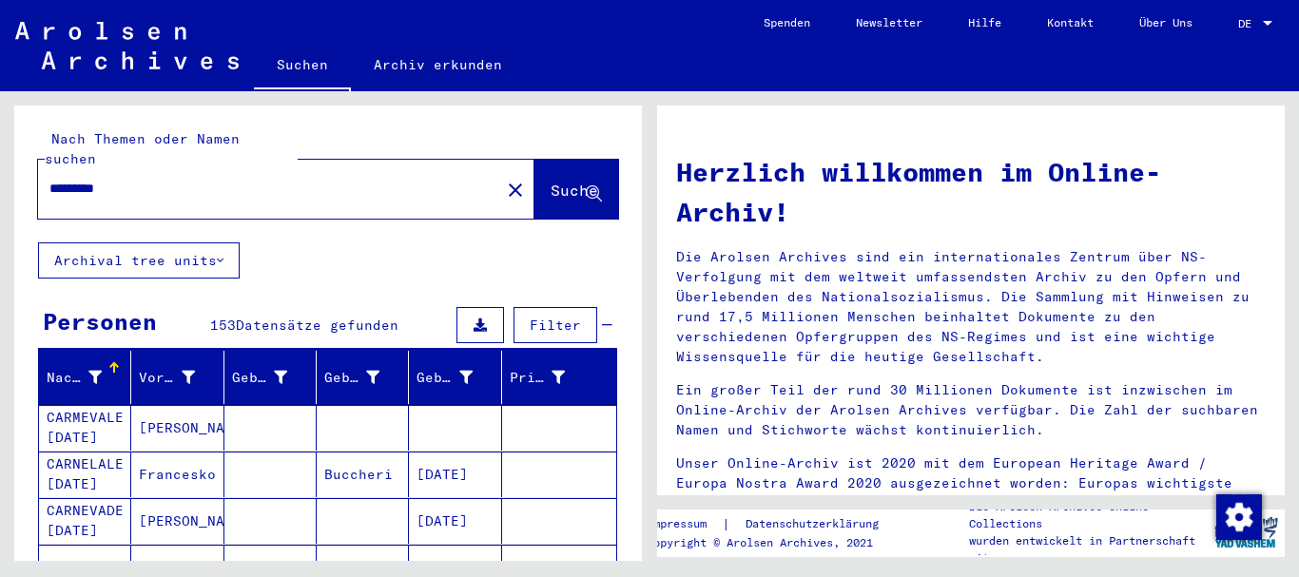
click at [189, 179] on input "*********" at bounding box center [263, 189] width 428 height 20
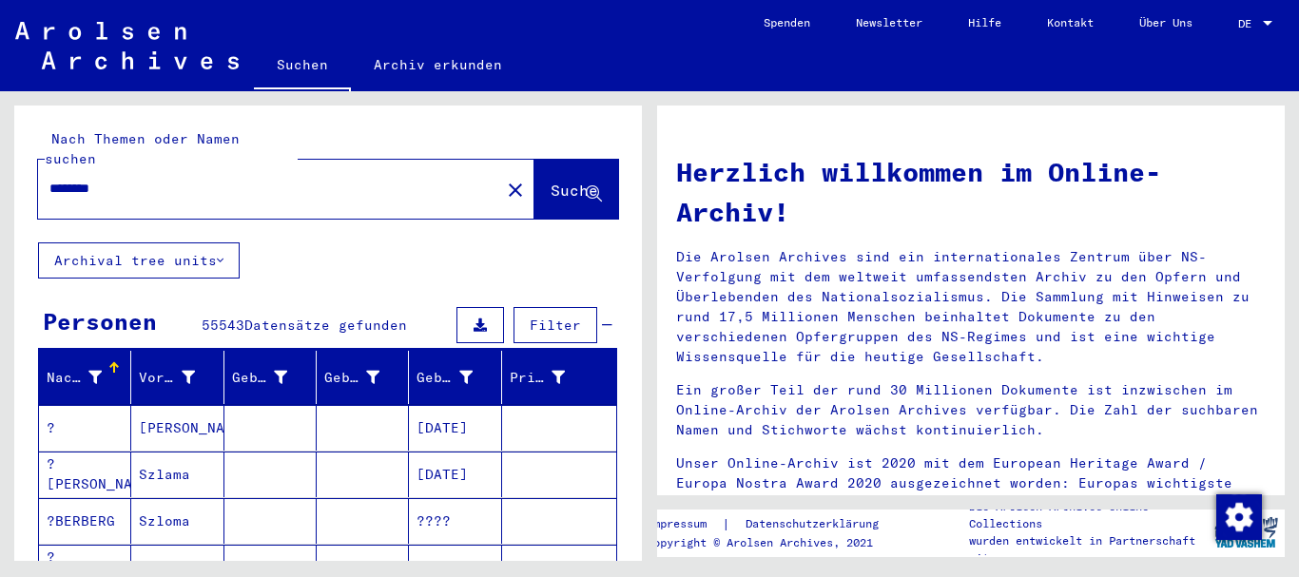
type input "********"
